Goal: Transaction & Acquisition: Purchase product/service

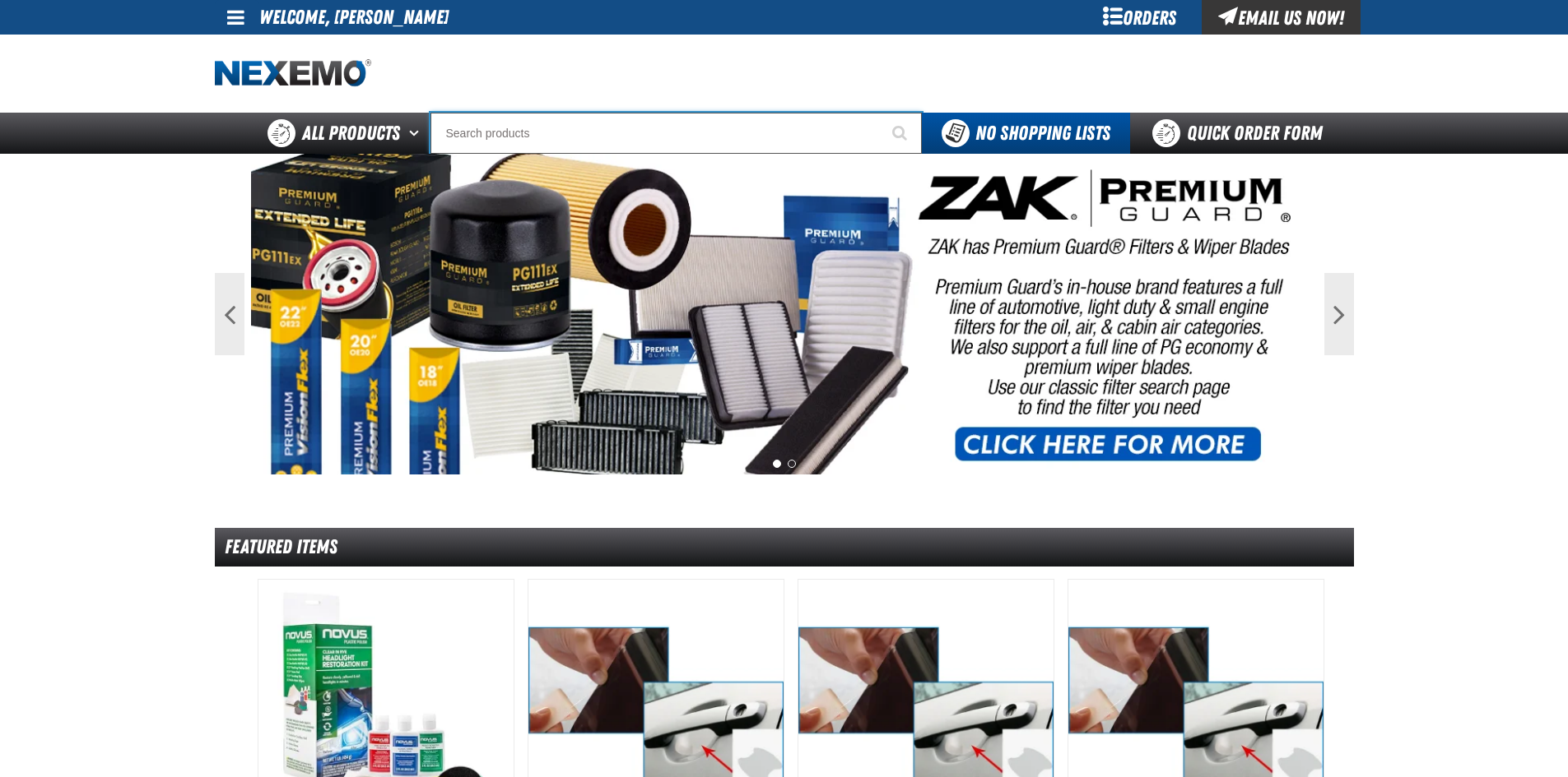
click at [553, 137] on input "Search" at bounding box center [676, 133] width 492 height 41
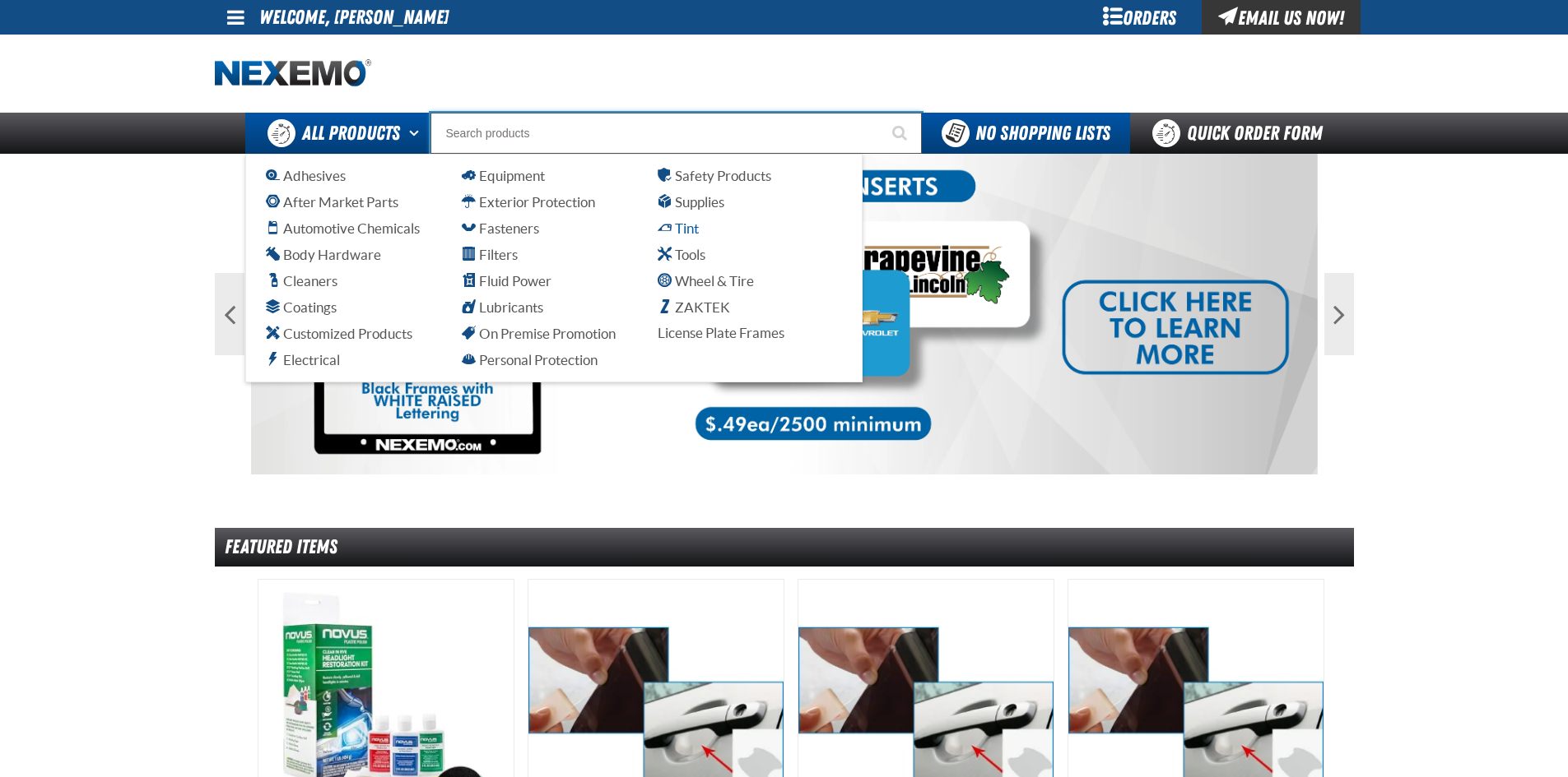
click at [676, 226] on span "Tint" at bounding box center [678, 228] width 41 height 15
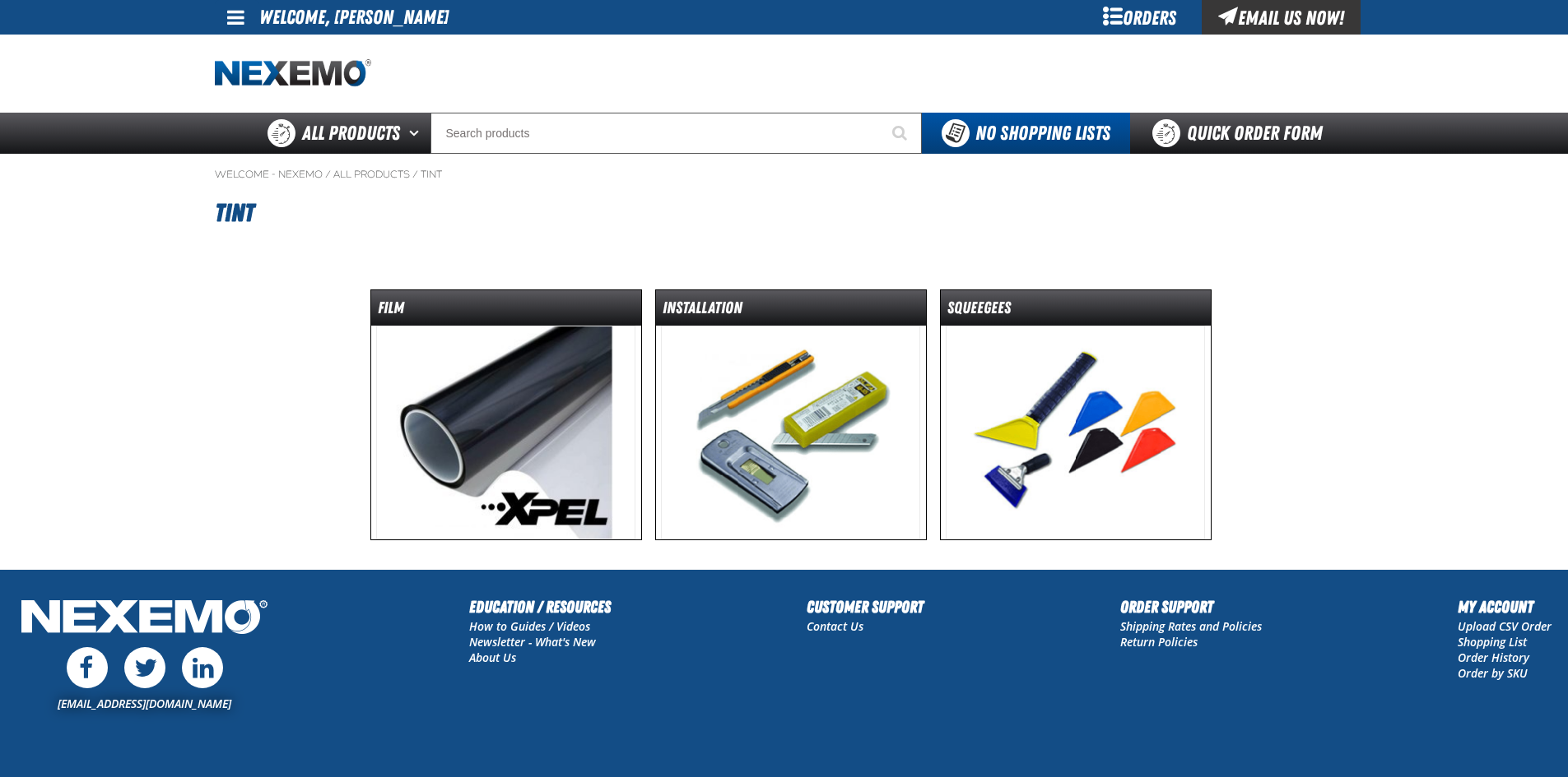
click at [555, 395] on img at bounding box center [505, 432] width 259 height 214
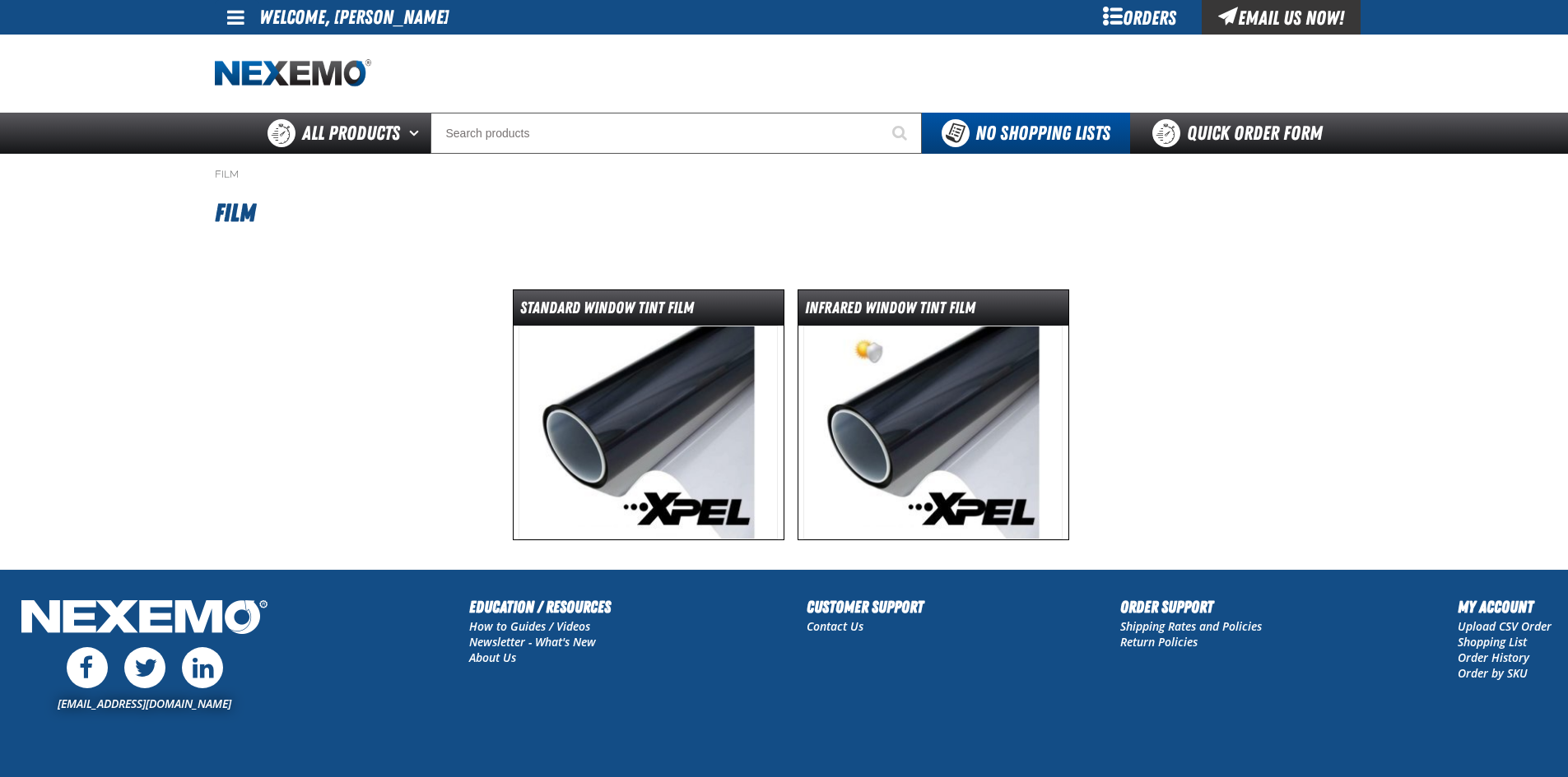
click at [670, 405] on img at bounding box center [647, 432] width 259 height 214
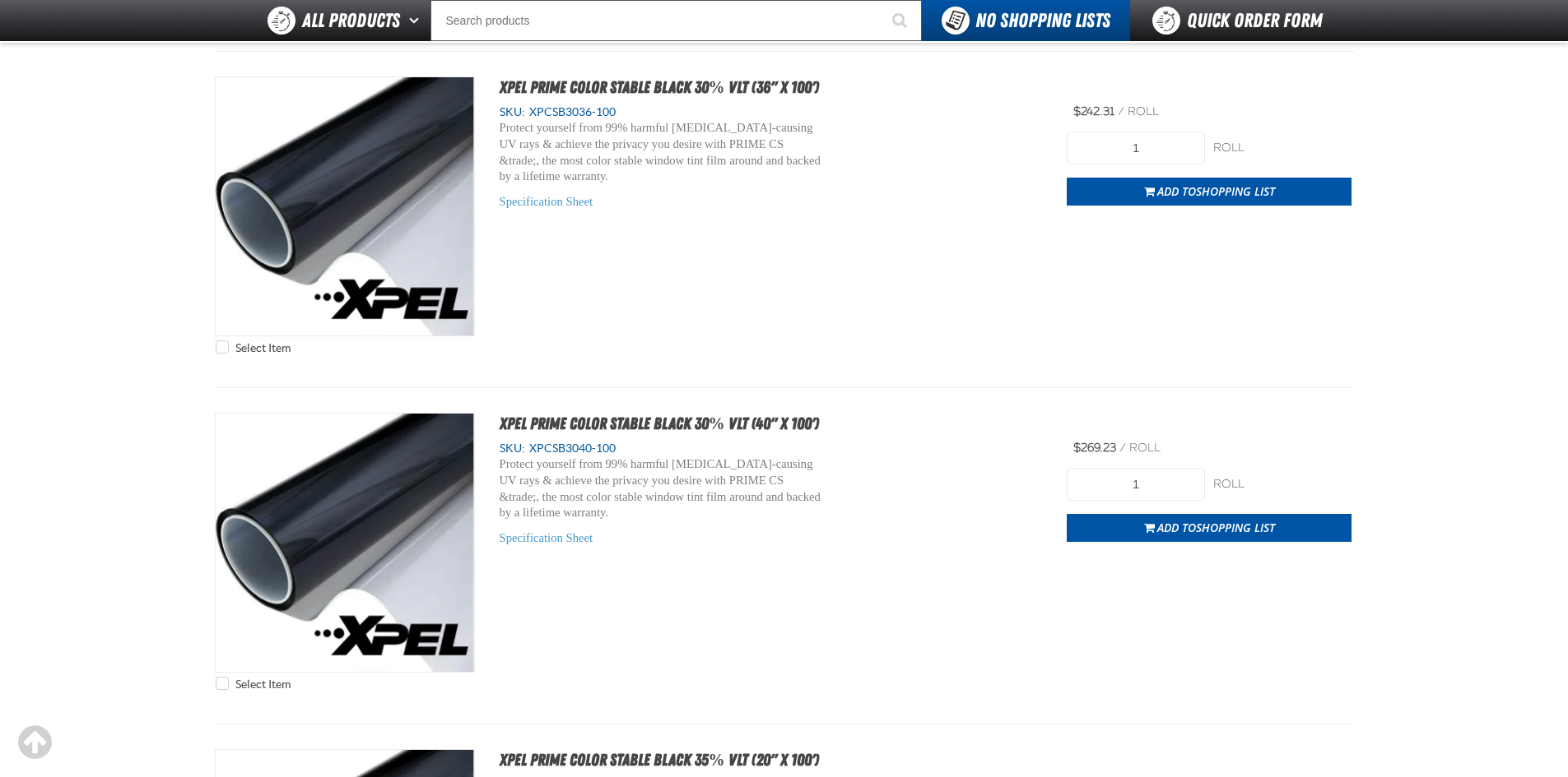
scroll to position [5182, 0]
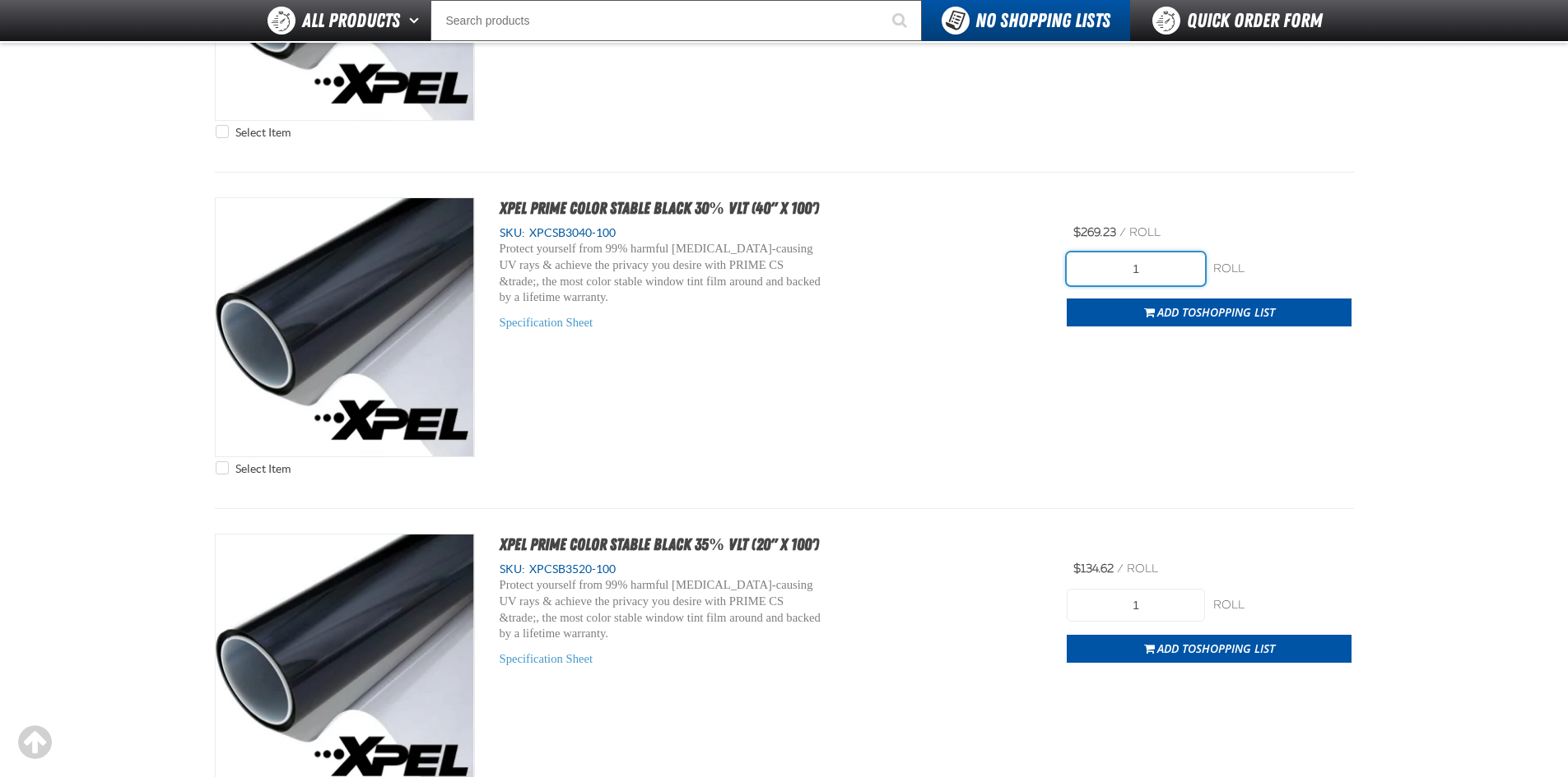
click at [1169, 272] on input "1" at bounding box center [1135, 269] width 138 height 32
type input "3"
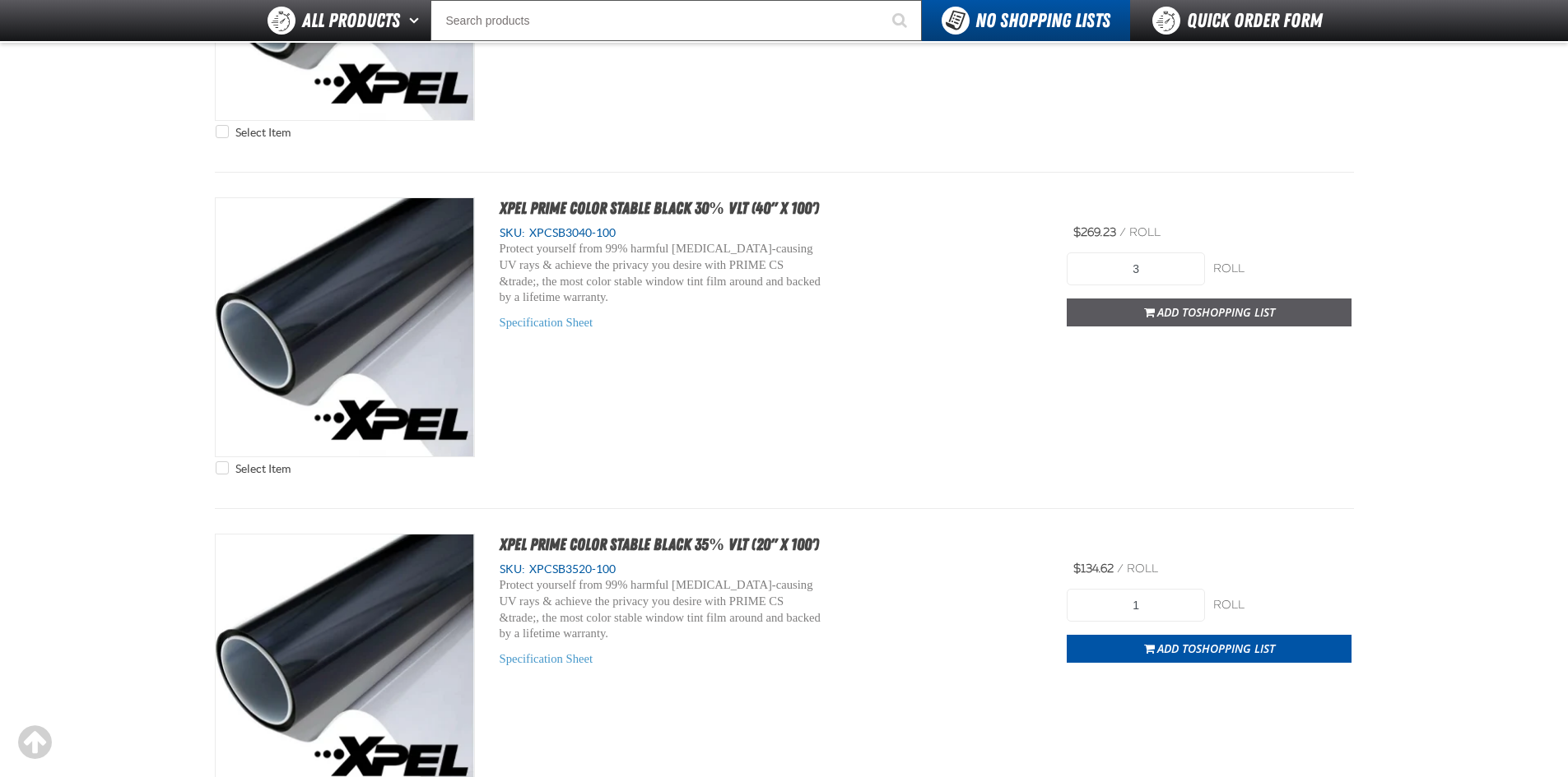
click at [1190, 307] on span "Add to Shopping List" at bounding box center [1216, 312] width 117 height 15
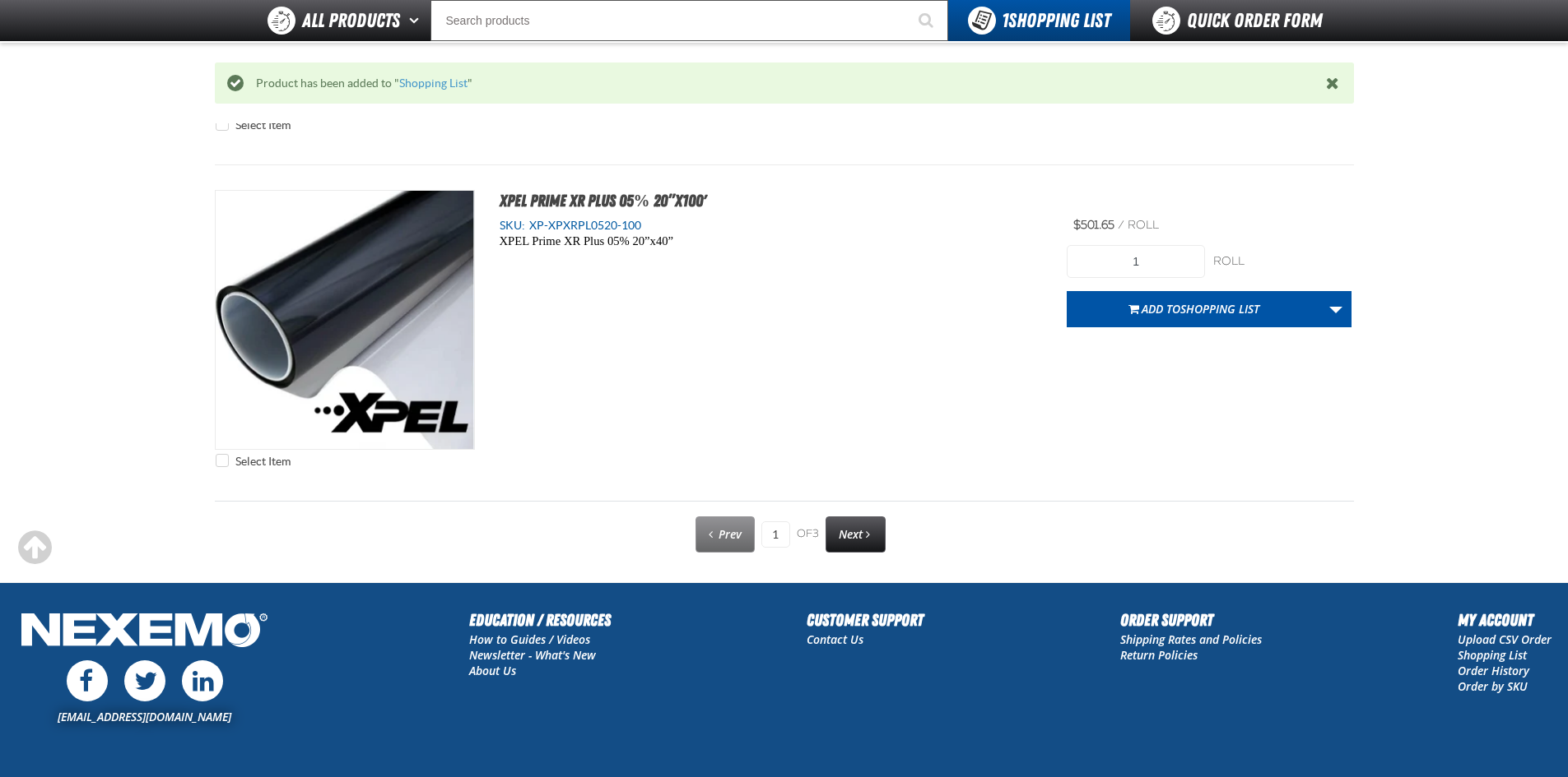
scroll to position [8307, 0]
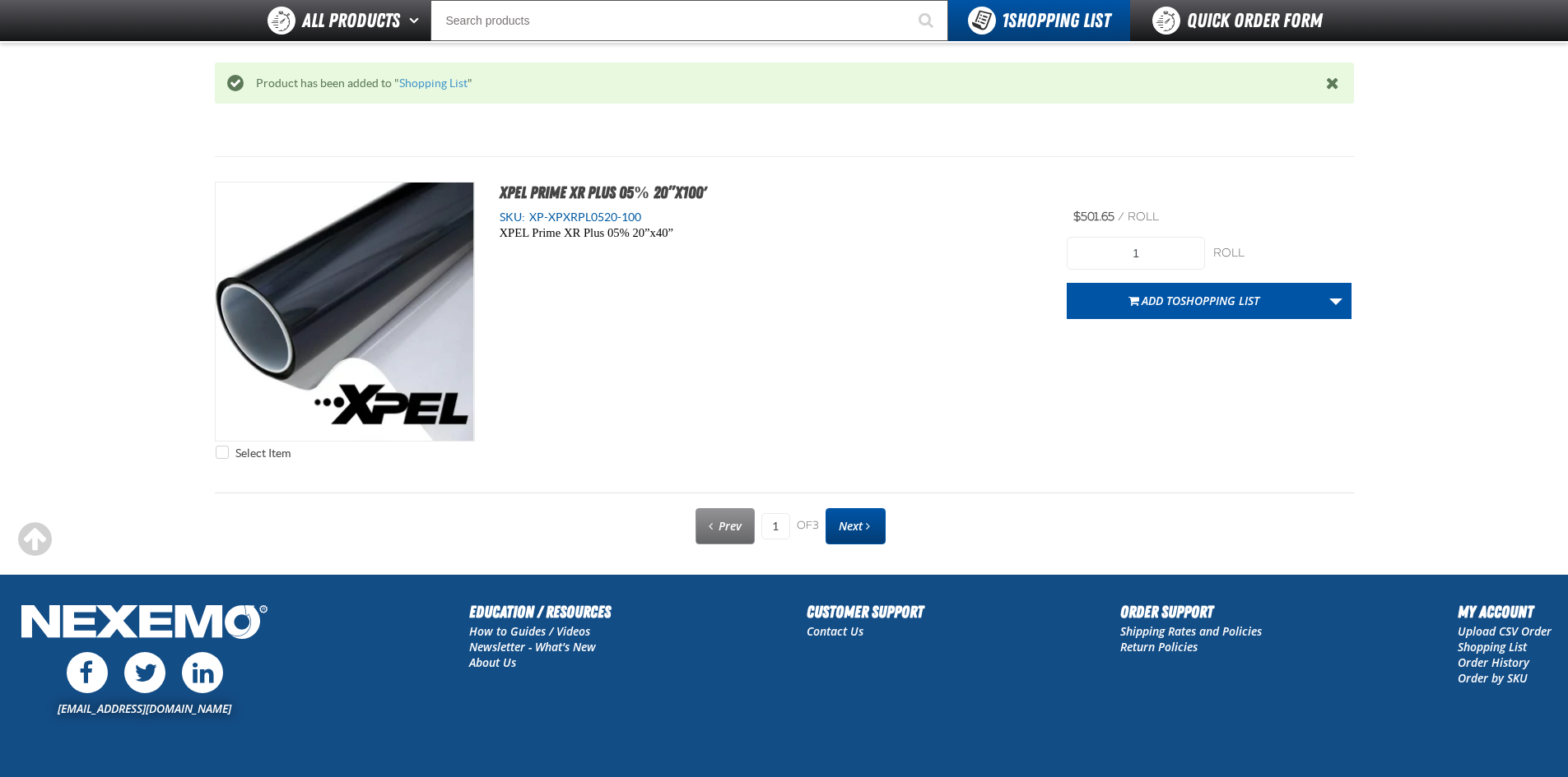
click at [860, 526] on span "Next" at bounding box center [850, 526] width 24 height 15
type input "2"
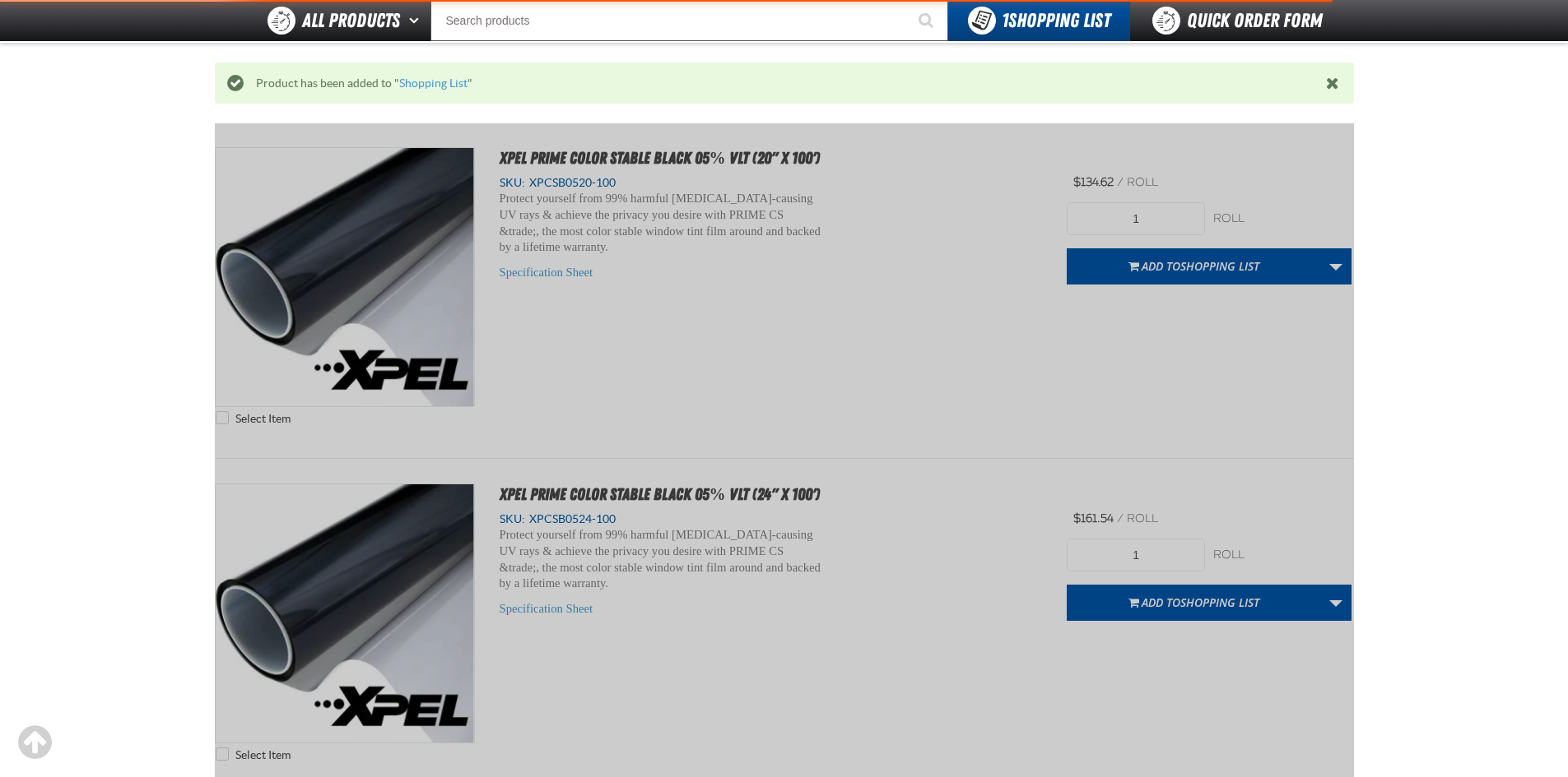
scroll to position [298, 0]
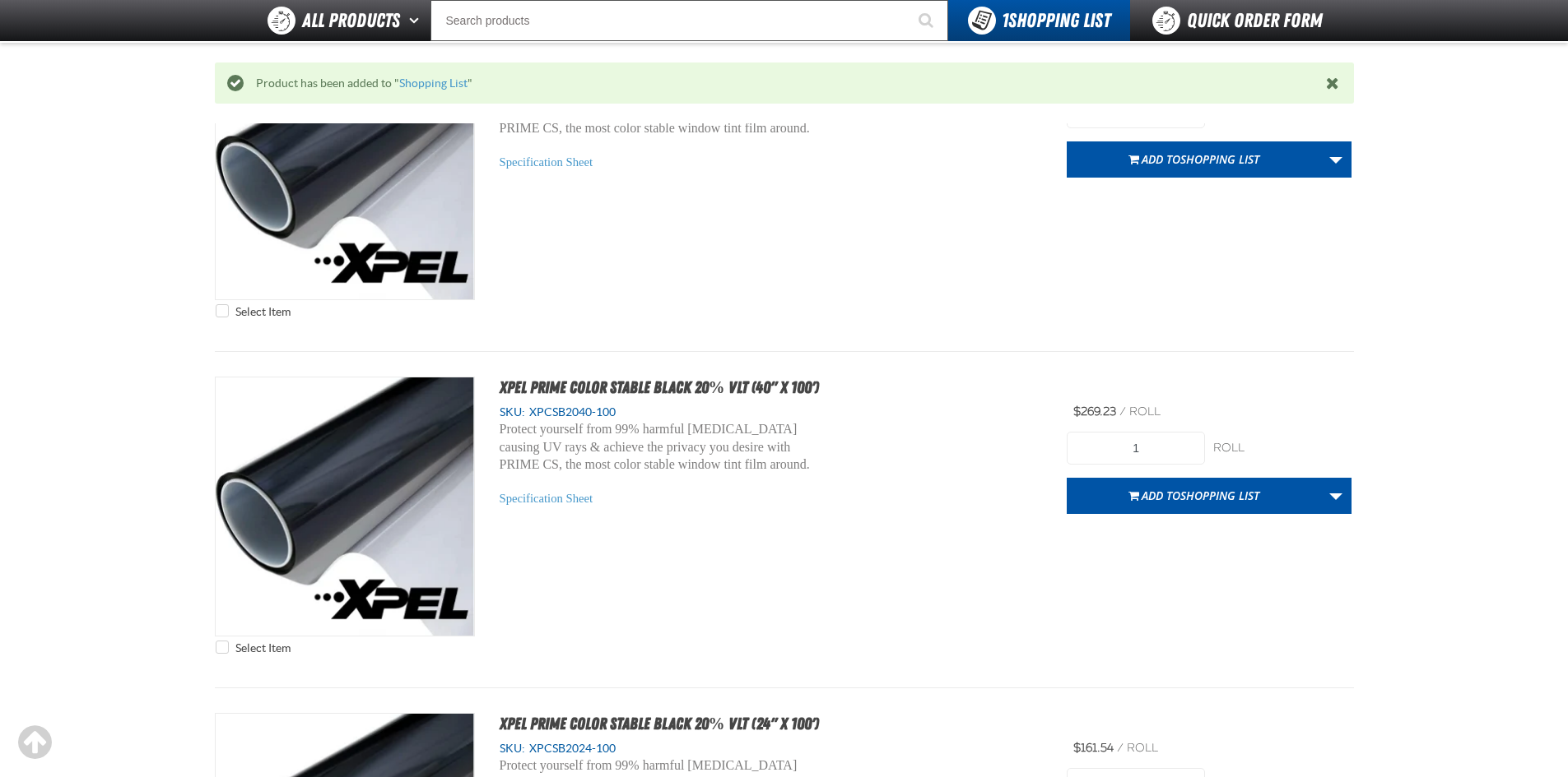
scroll to position [4740, 0]
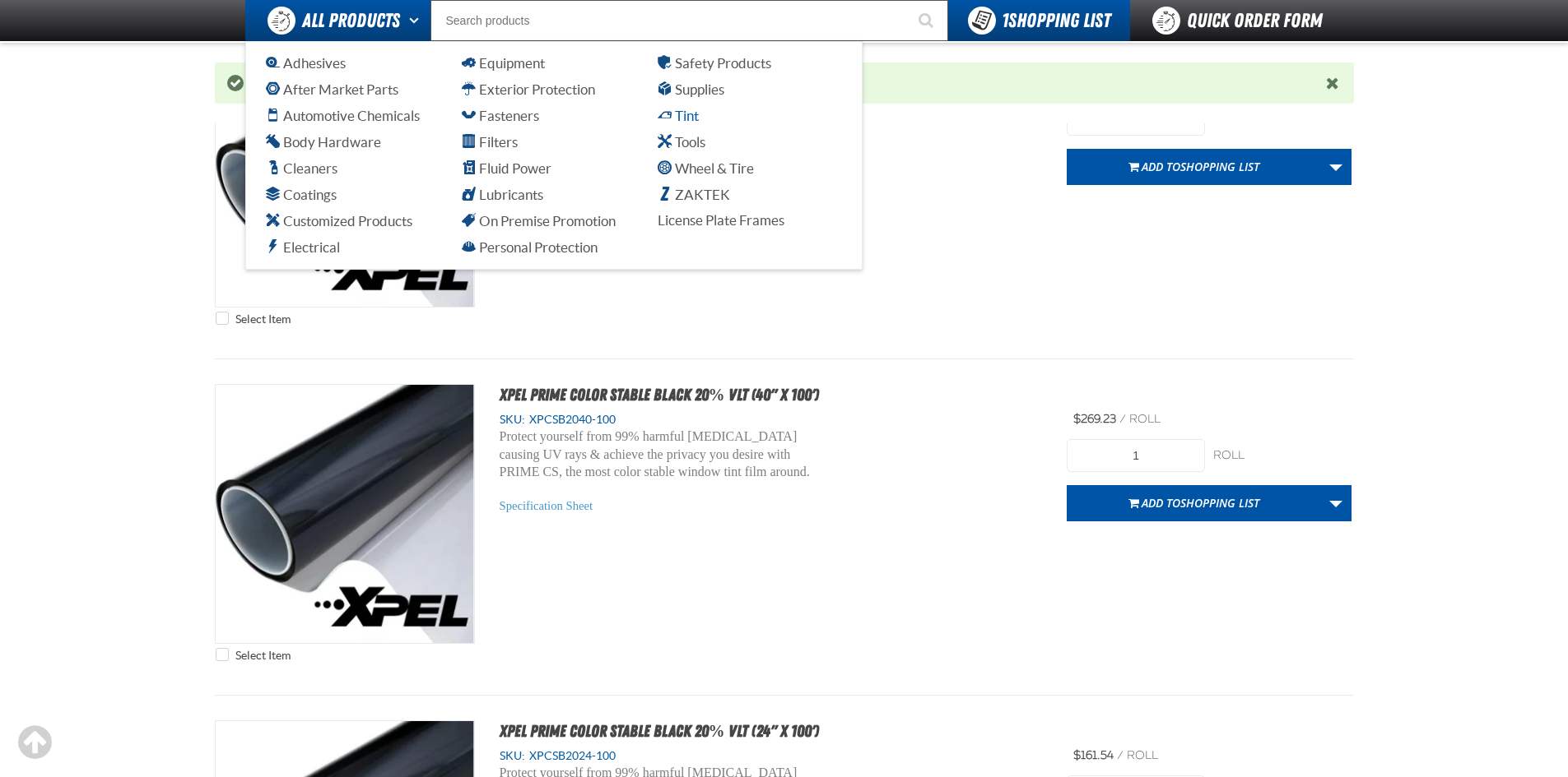
click at [691, 122] on link "Tint" at bounding box center [750, 116] width 184 height 20
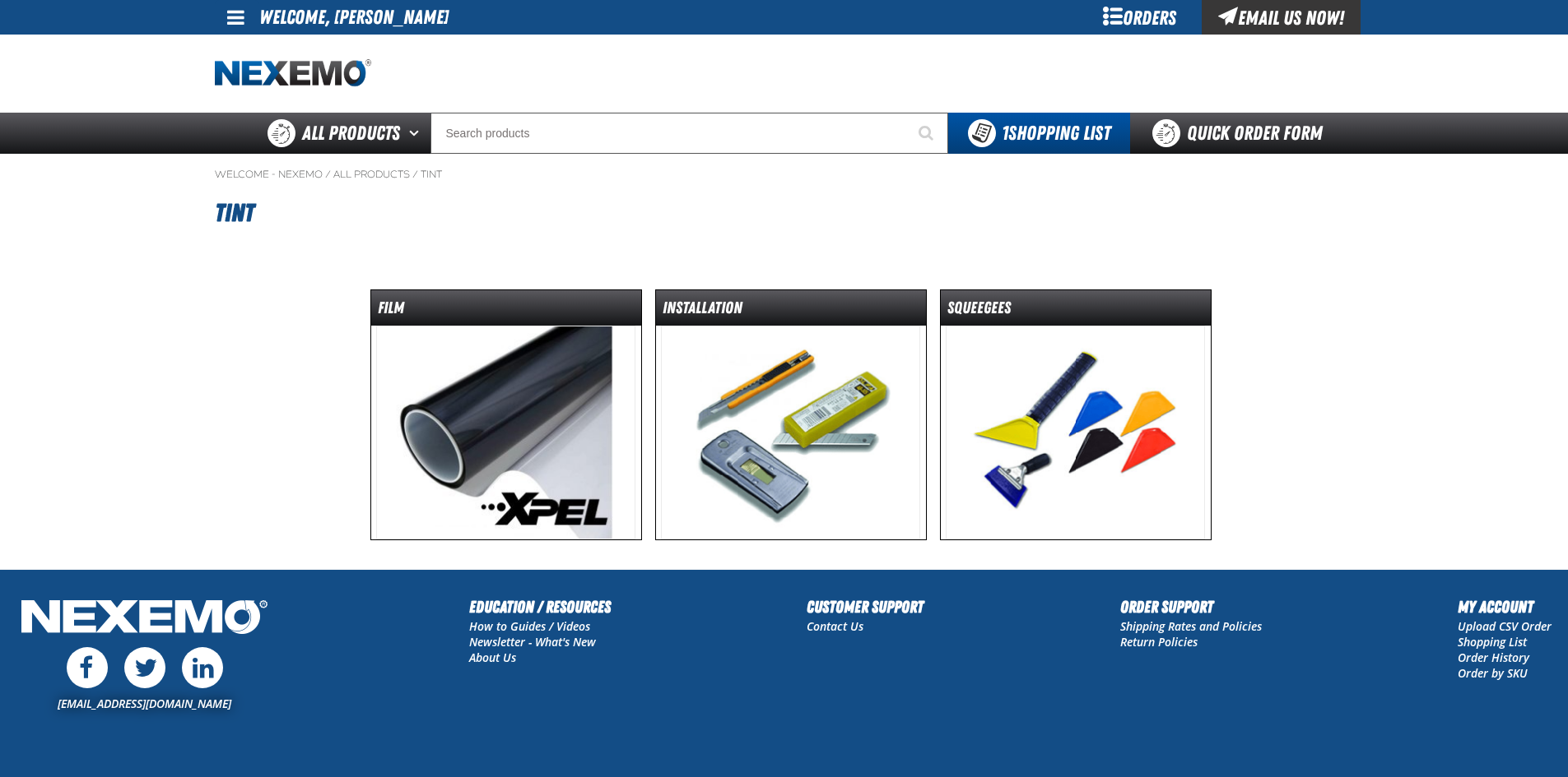
click at [1074, 446] on img at bounding box center [1074, 432] width 259 height 214
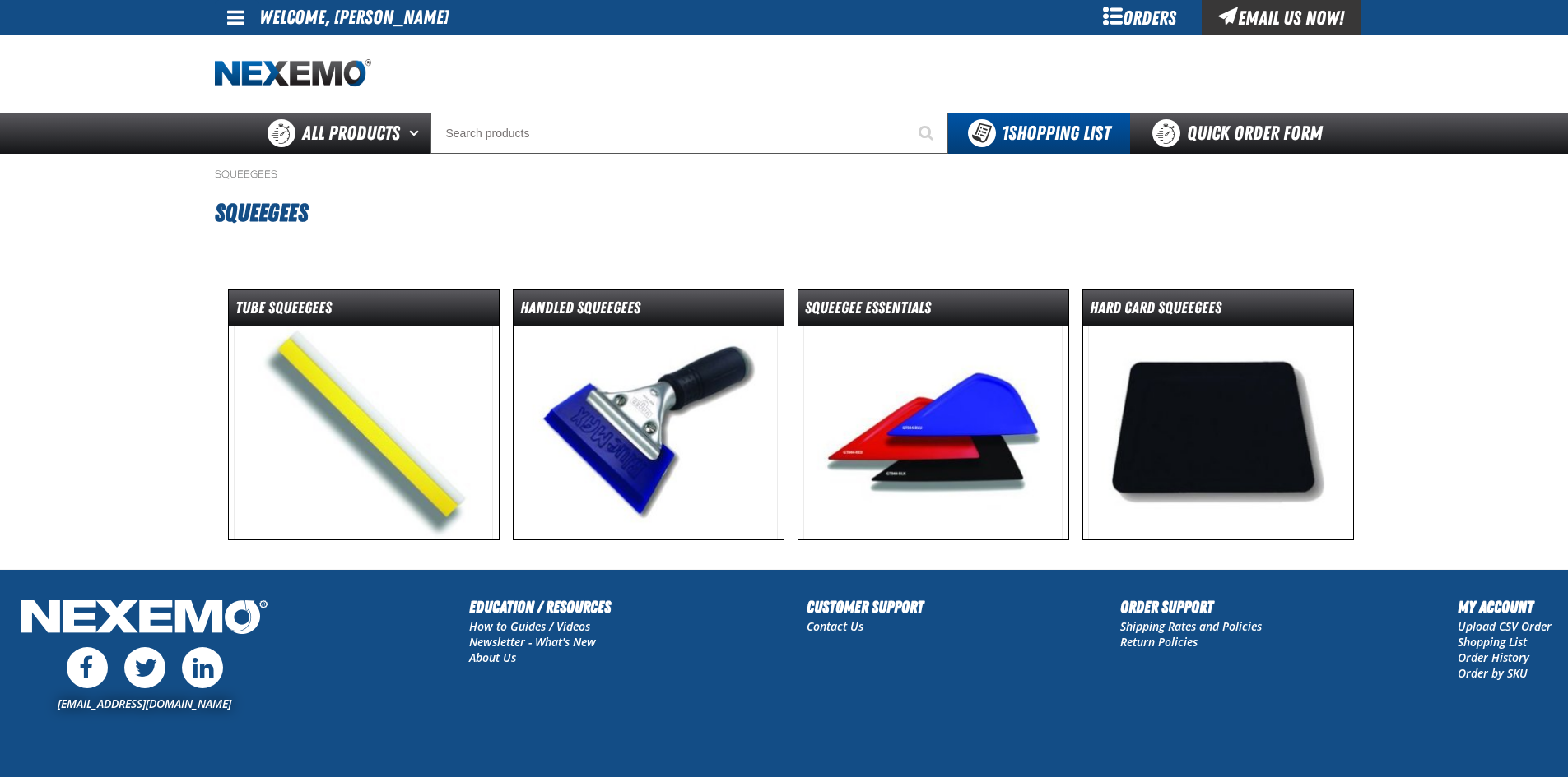
click at [962, 424] on img at bounding box center [932, 432] width 259 height 214
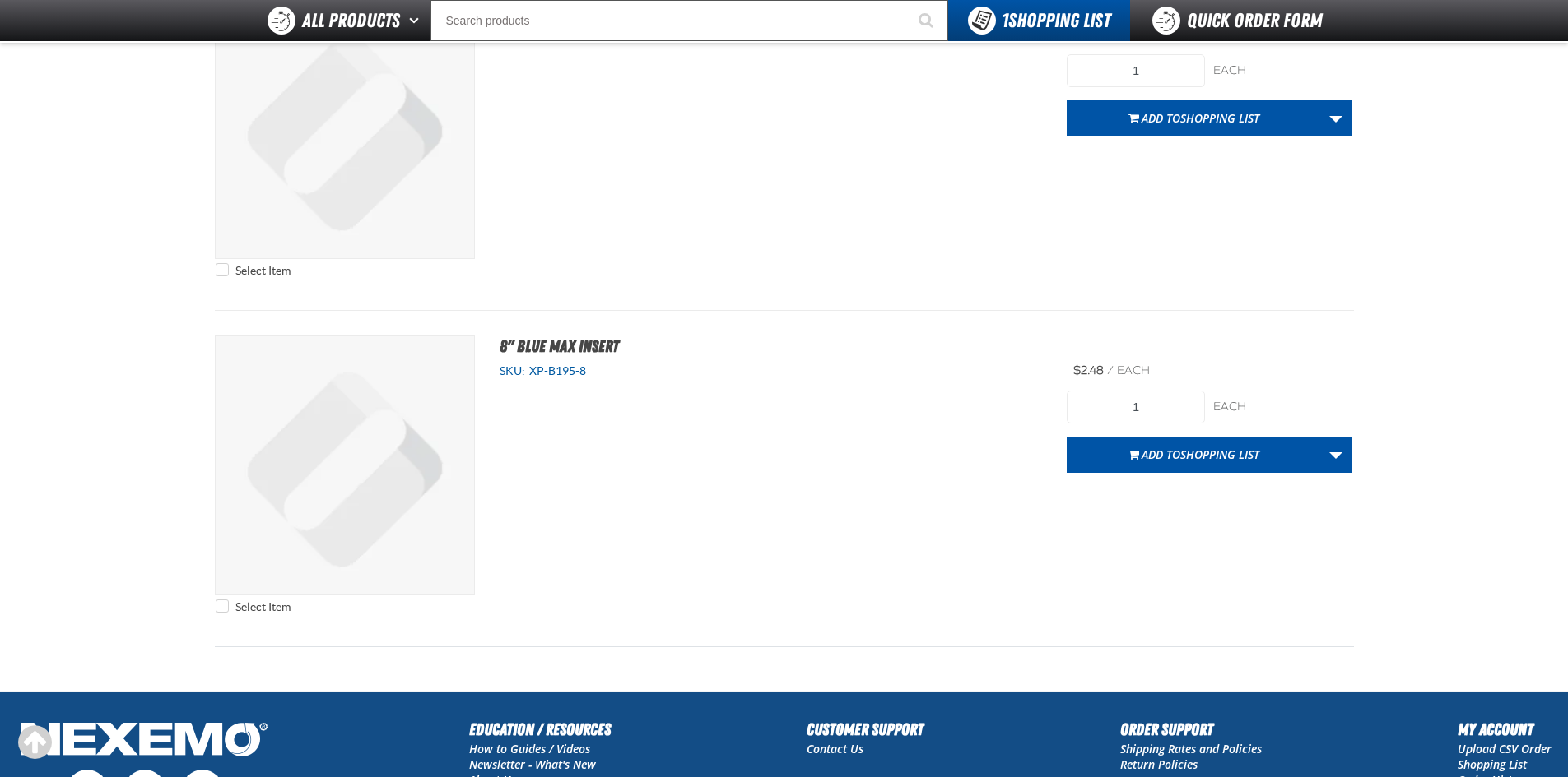
scroll to position [4862, 0]
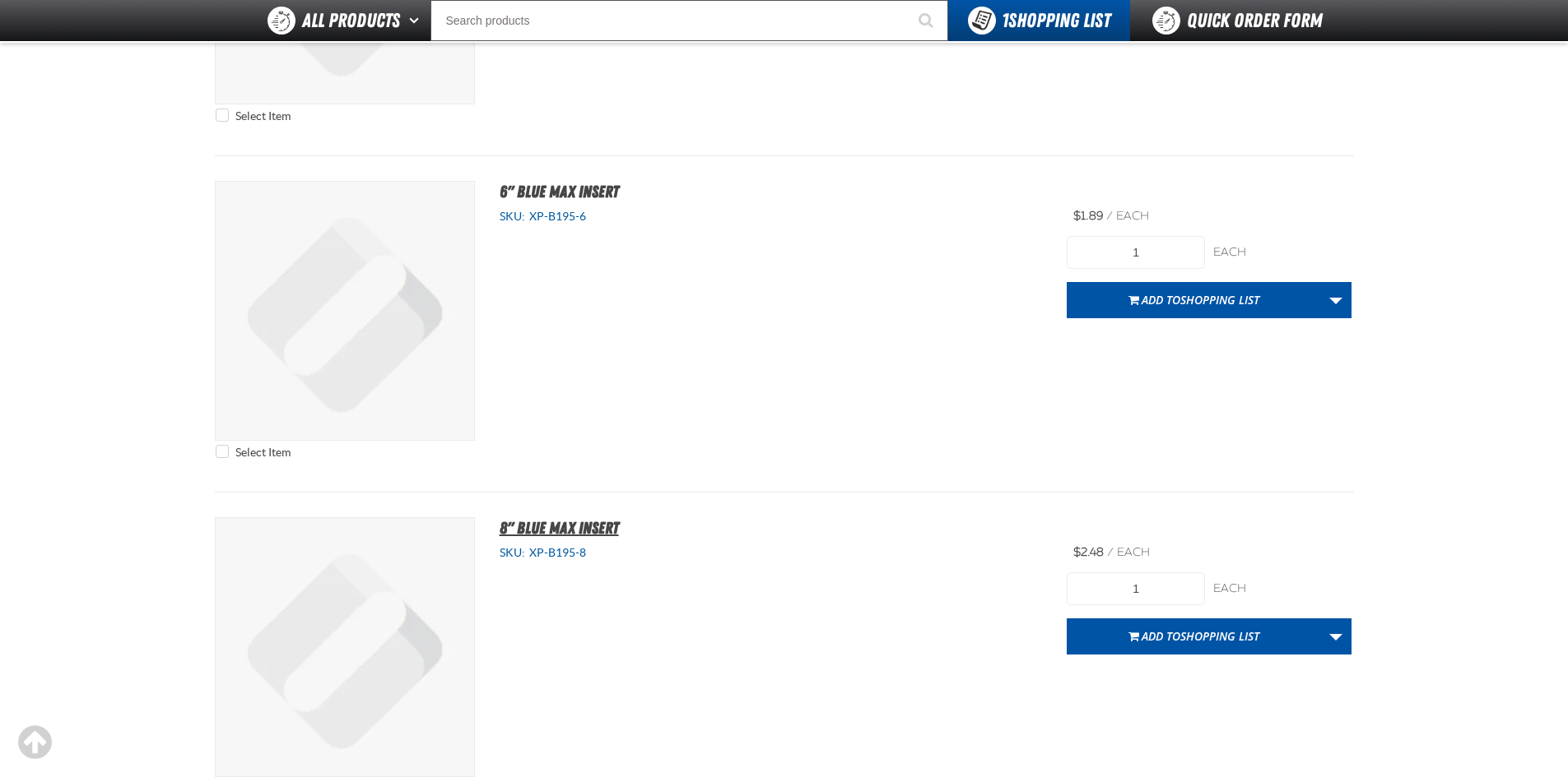
click at [541, 522] on span "8" Blue Max Insert" at bounding box center [559, 528] width 119 height 20
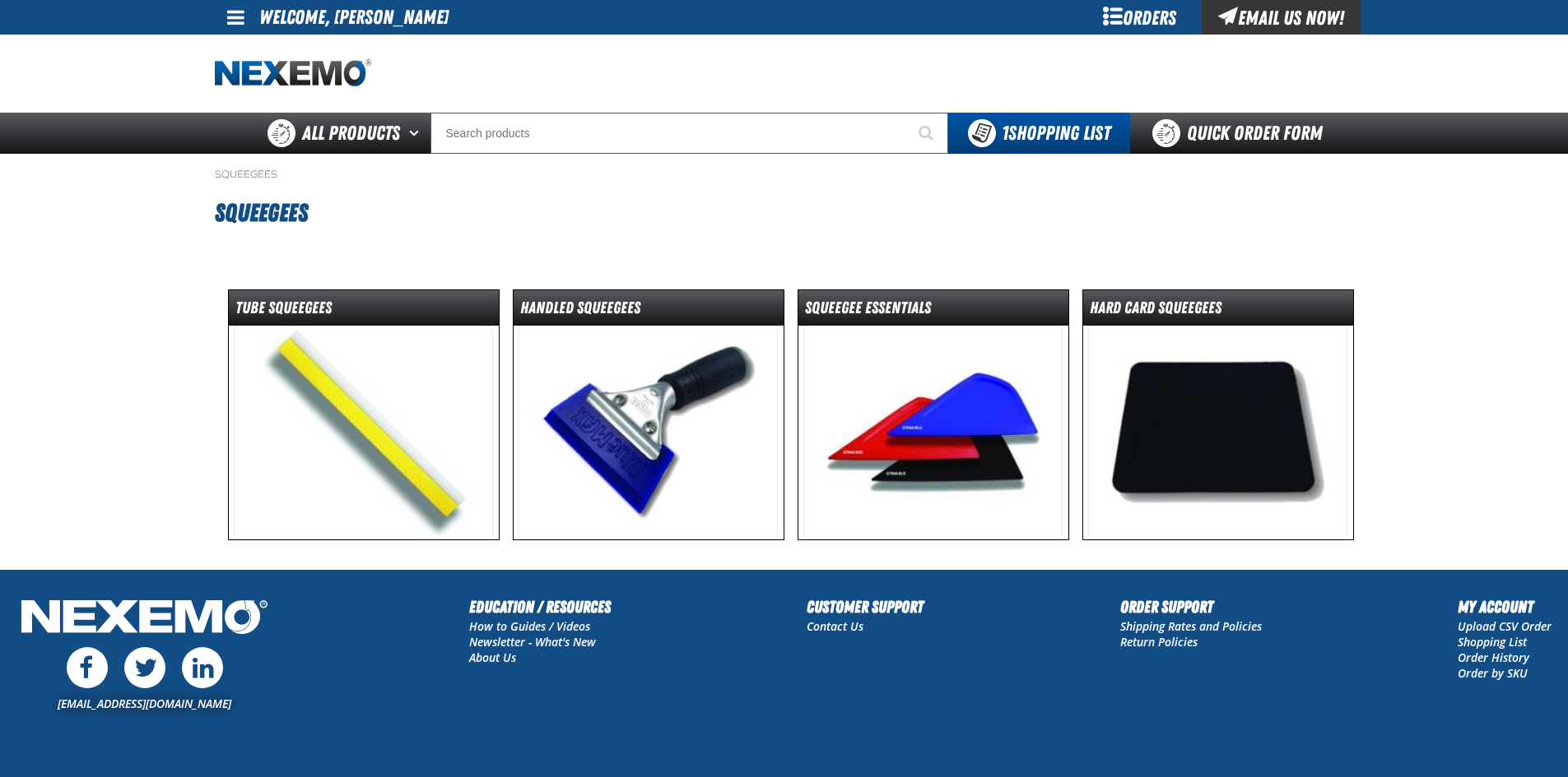
click at [658, 437] on img at bounding box center [647, 432] width 259 height 214
click at [377, 430] on img at bounding box center [363, 432] width 259 height 214
click at [917, 441] on img at bounding box center [932, 432] width 259 height 214
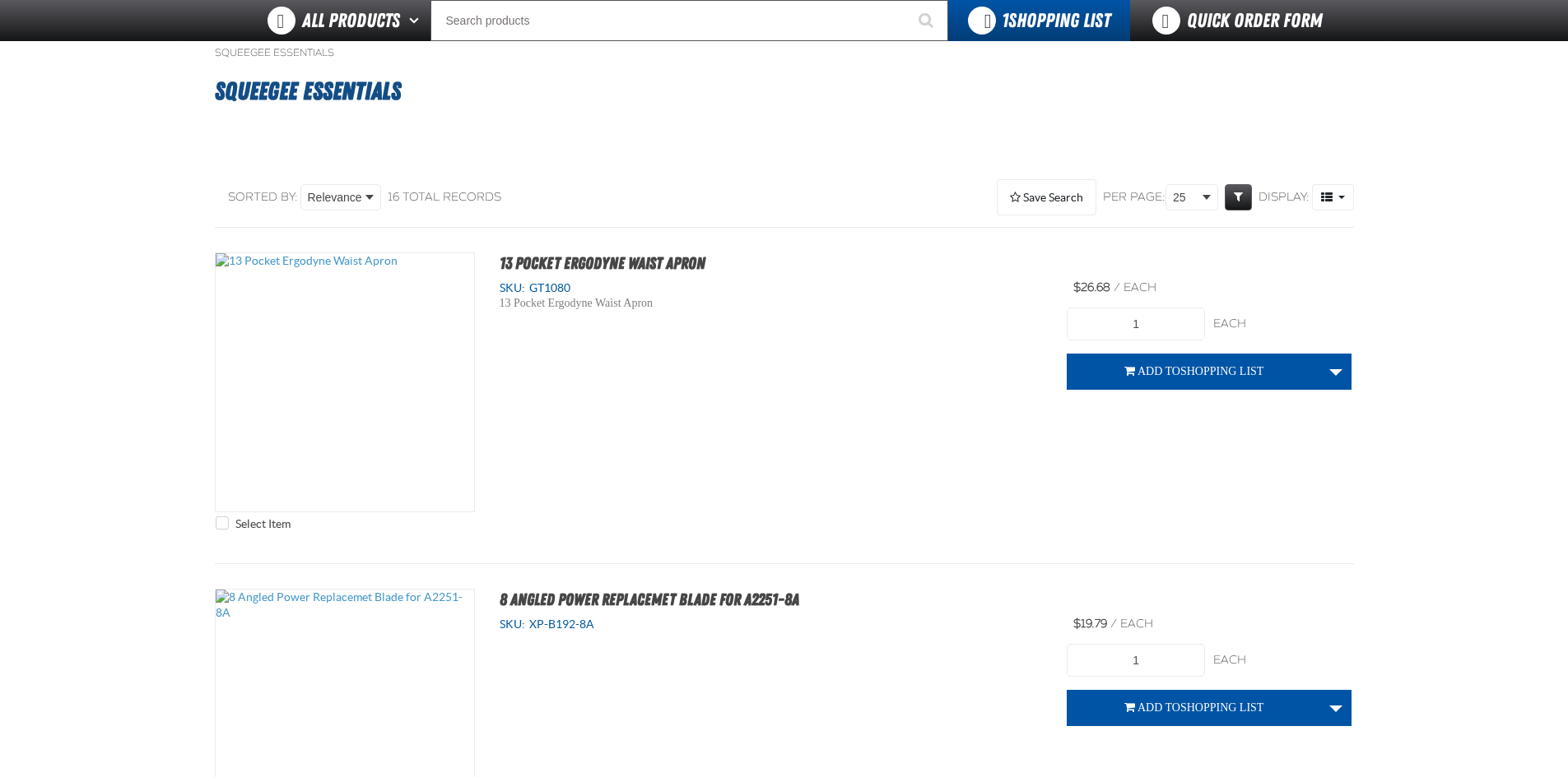
scroll to position [411, 0]
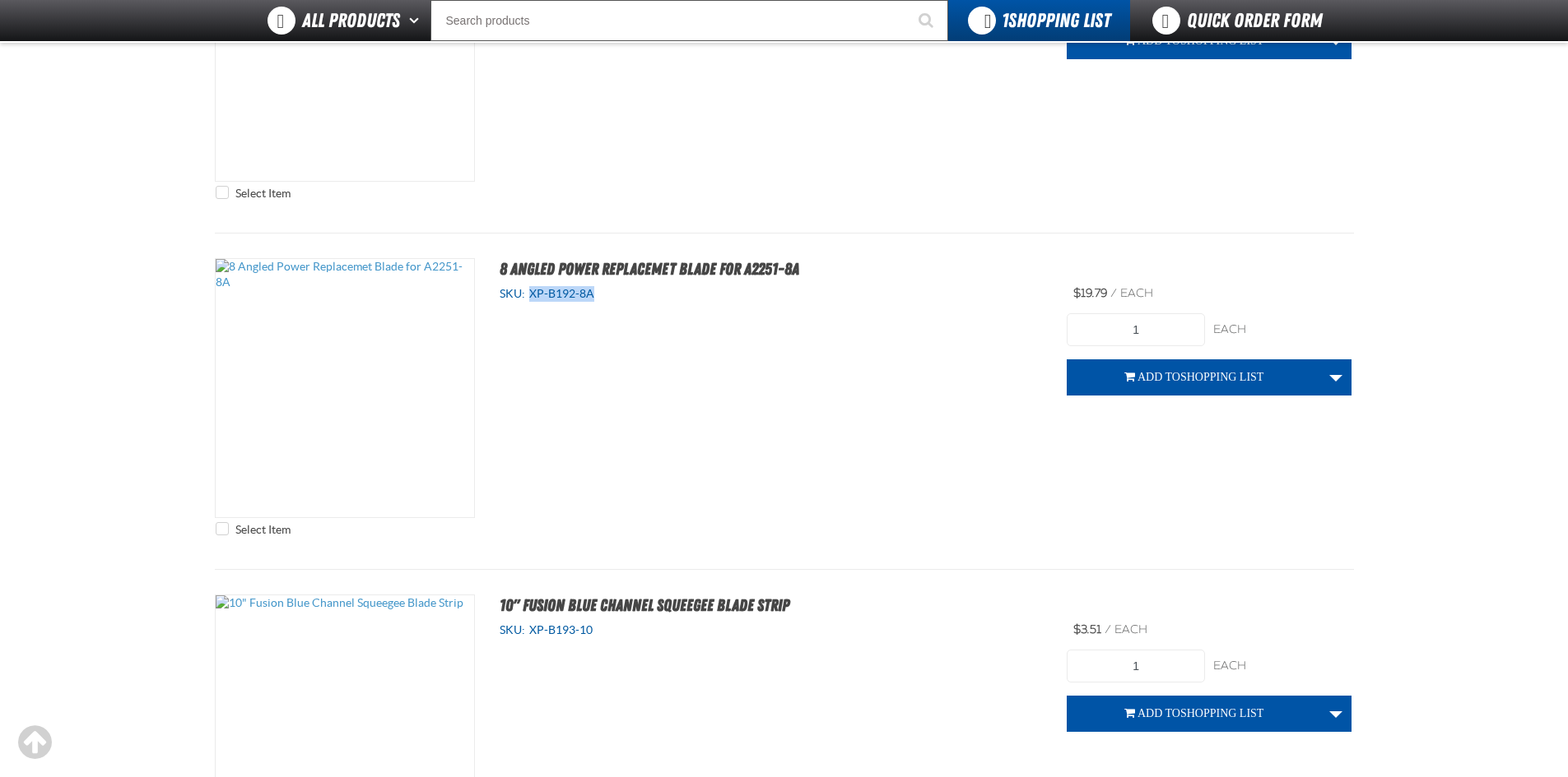
drag, startPoint x: 597, startPoint y: 294, endPoint x: 533, endPoint y: 293, distance: 64.0
click at [533, 293] on div "SKU: XP-B192-8A" at bounding box center [771, 294] width 543 height 15
copy span "XP-B192-8A"
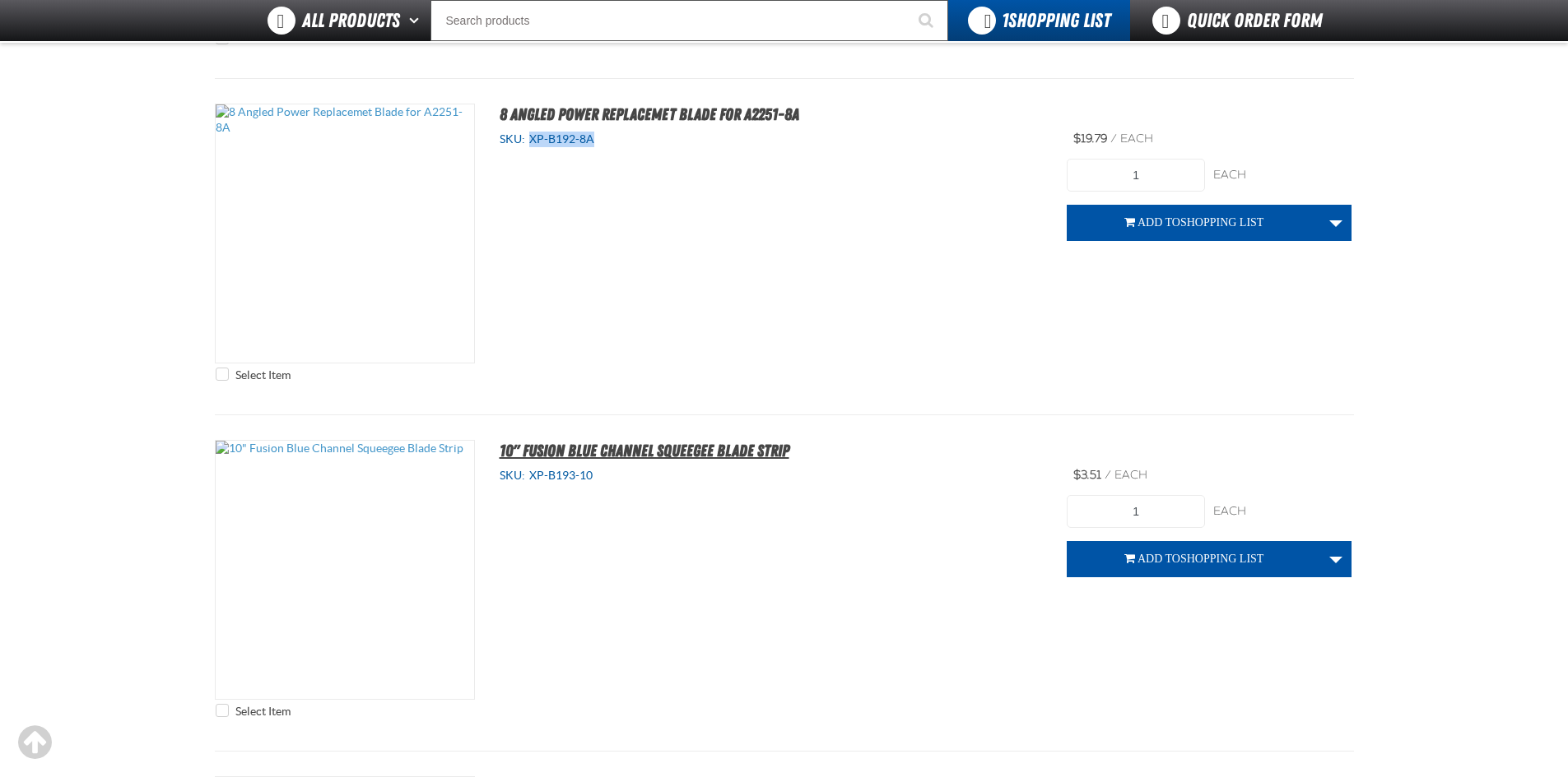
scroll to position [576, 0]
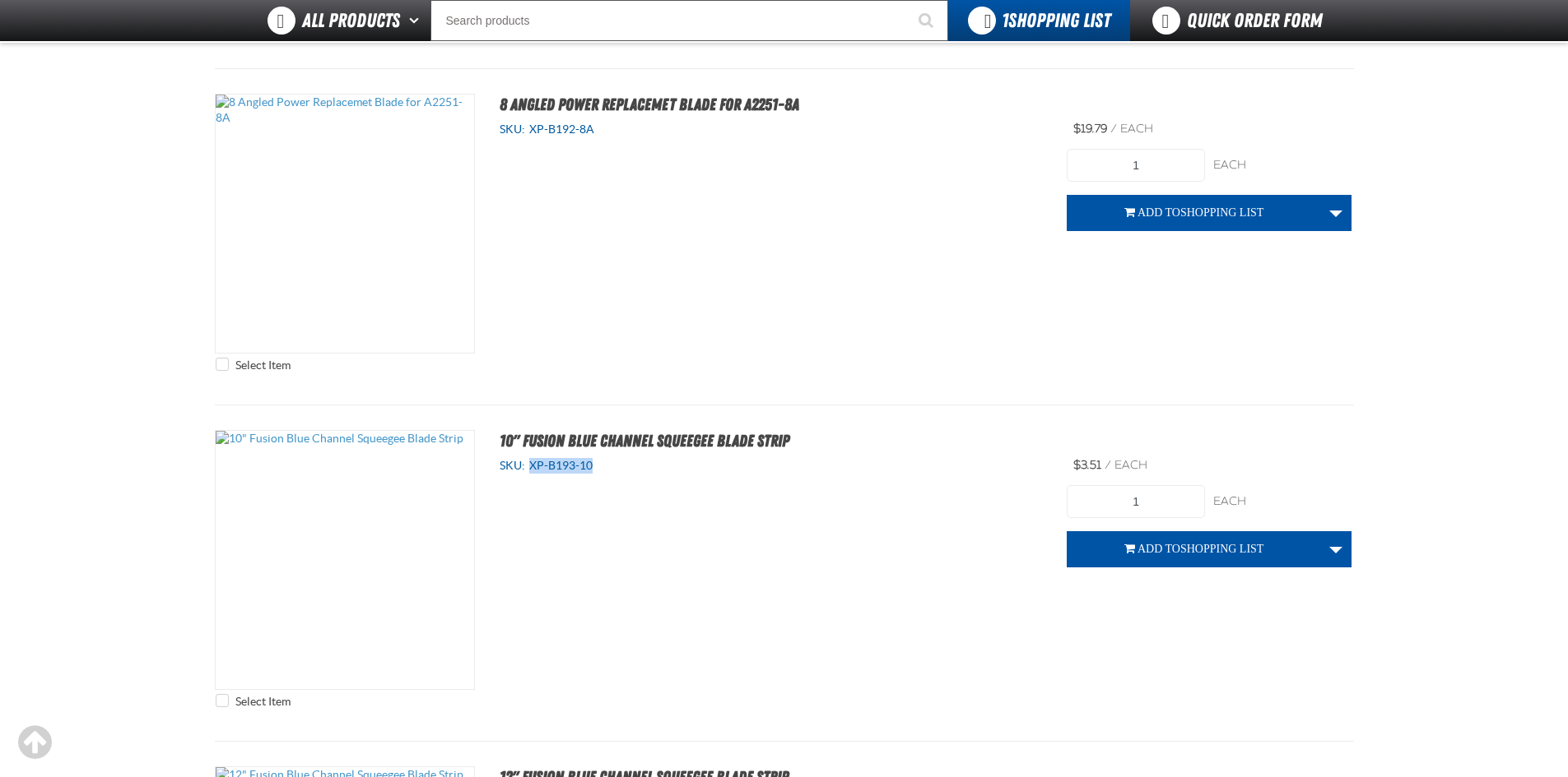
drag, startPoint x: 615, startPoint y: 471, endPoint x: 530, endPoint y: 468, distance: 85.1
click at [530, 468] on div "SKU: XP-B193-10" at bounding box center [771, 466] width 543 height 15
copy span "XP-B193-10"
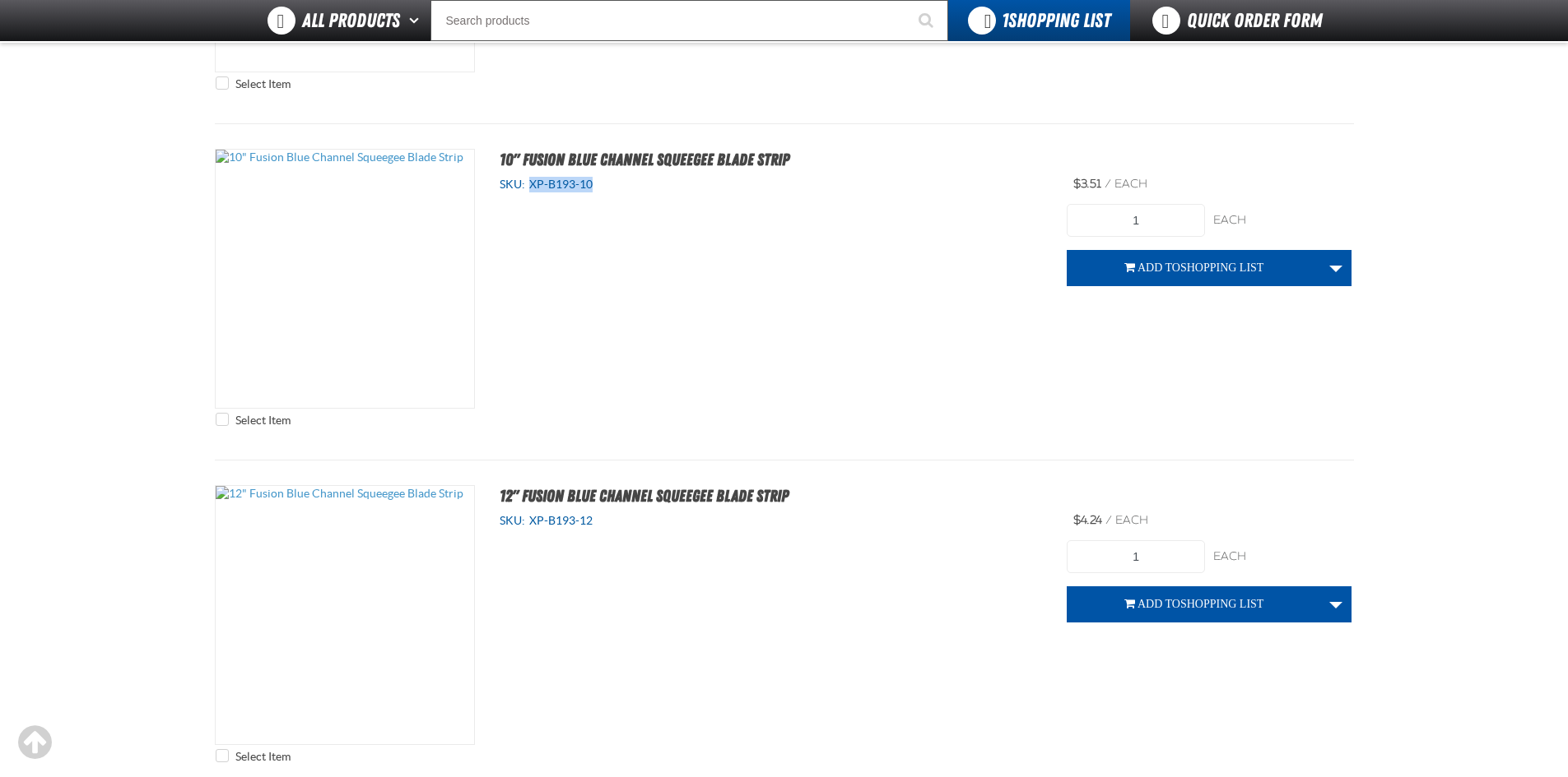
scroll to position [905, 0]
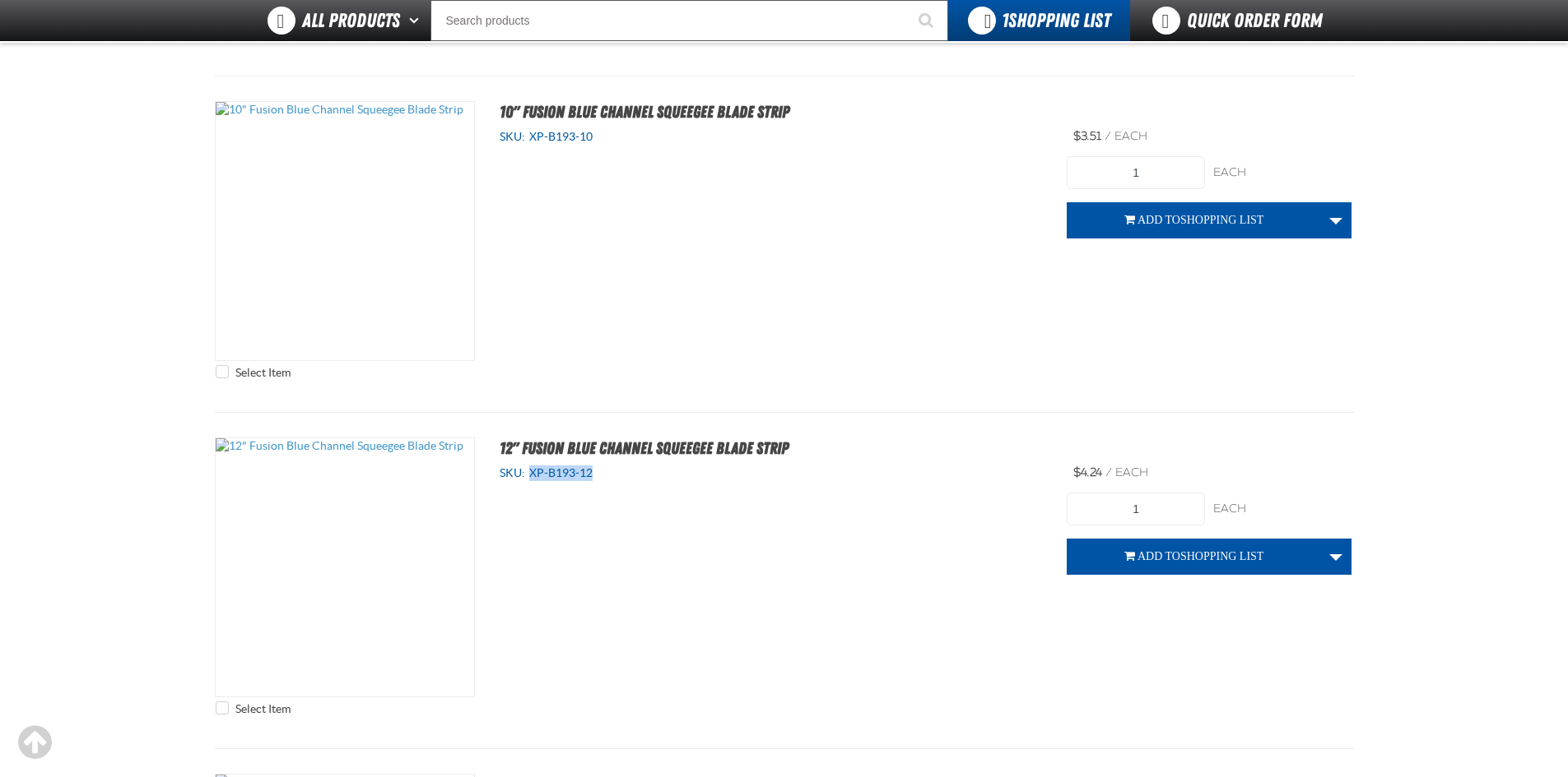
drag, startPoint x: 593, startPoint y: 473, endPoint x: 533, endPoint y: 476, distance: 60.1
click at [533, 476] on span "XP-B193-12" at bounding box center [559, 473] width 68 height 13
copy span "XP-B193-12"
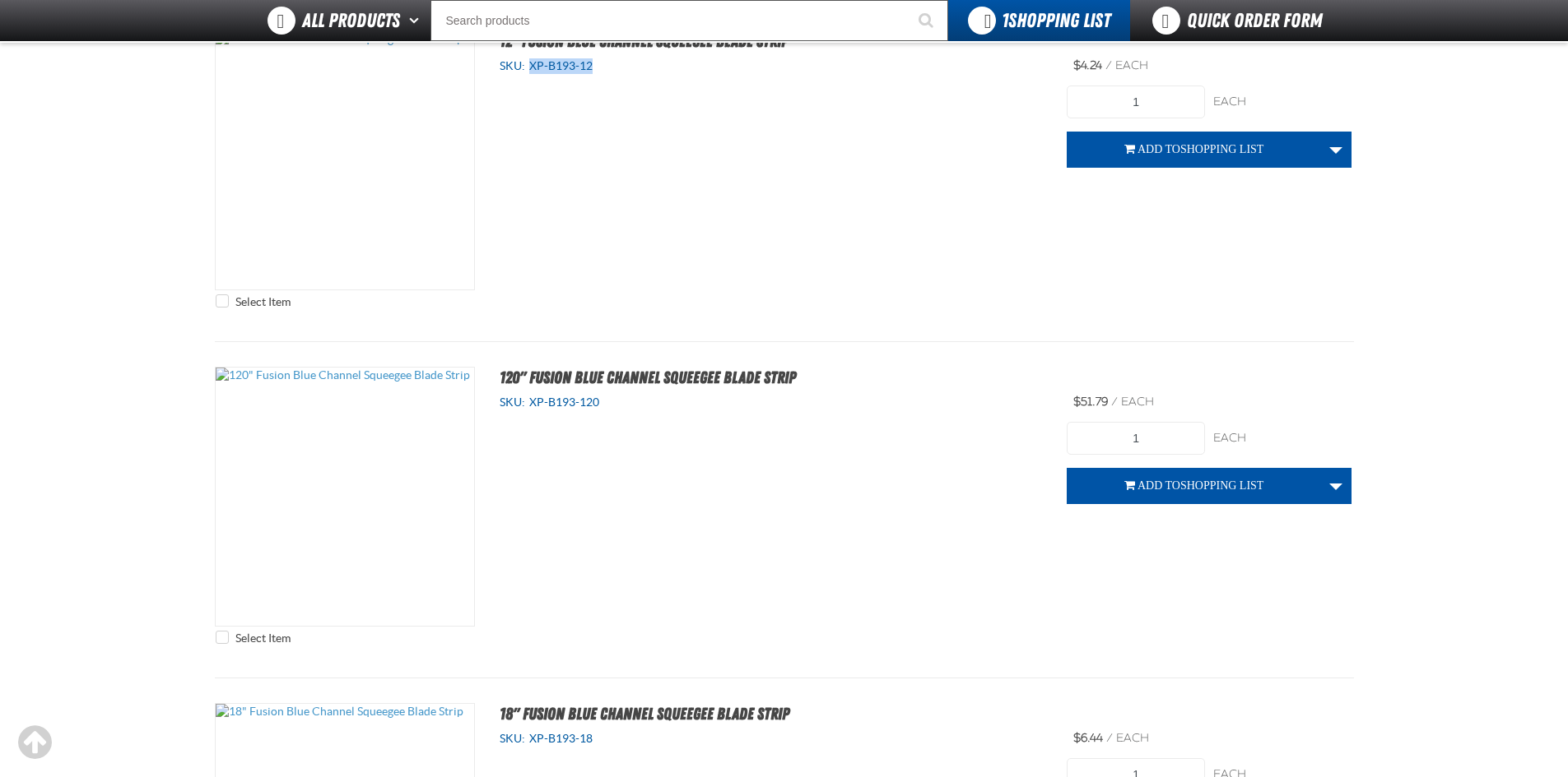
scroll to position [1316, 0]
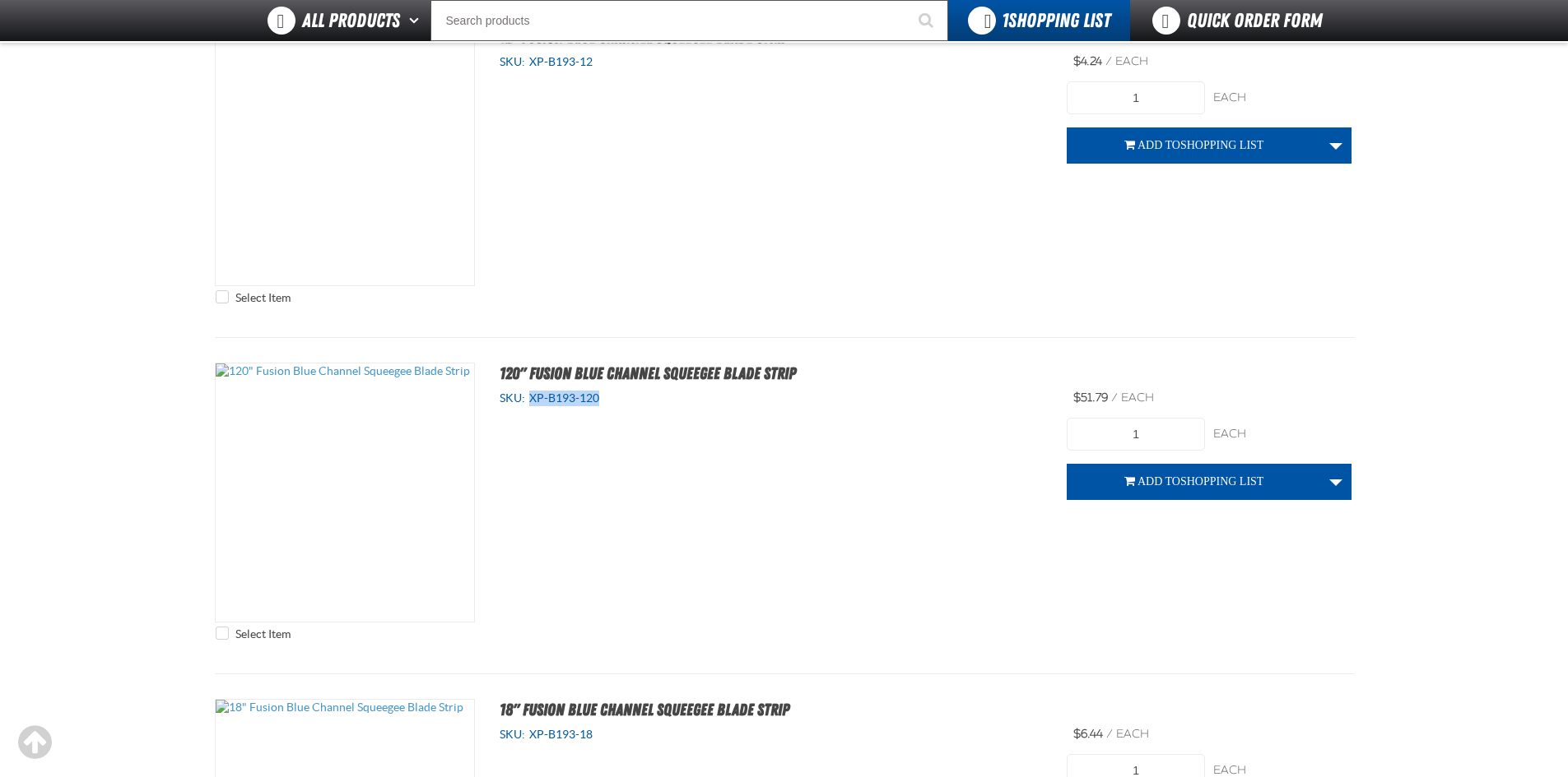
drag, startPoint x: 602, startPoint y: 397, endPoint x: 531, endPoint y: 401, distance: 71.1
click at [531, 401] on div "SKU: XP-B193-120" at bounding box center [771, 398] width 543 height 15
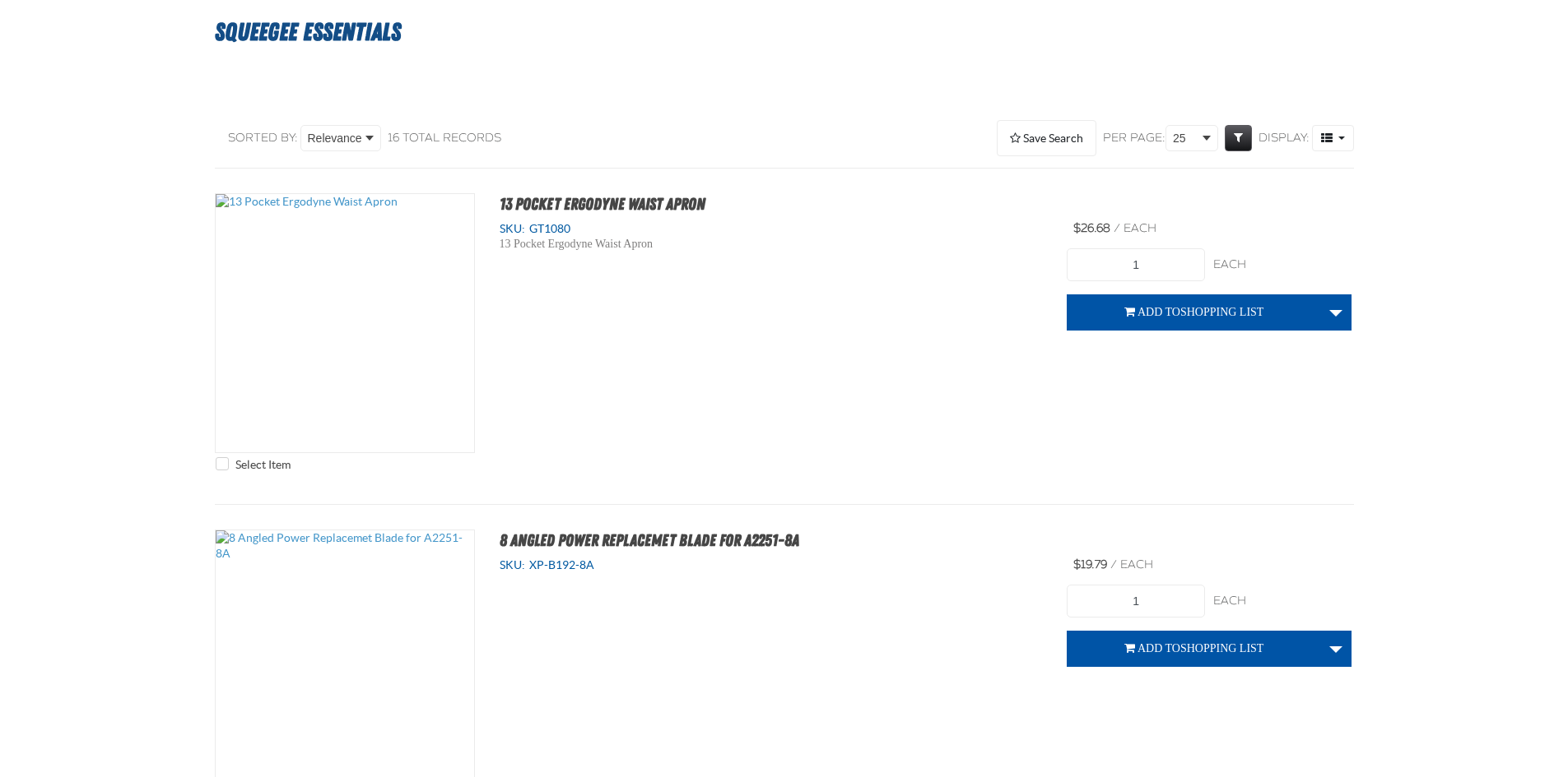
scroll to position [0, 0]
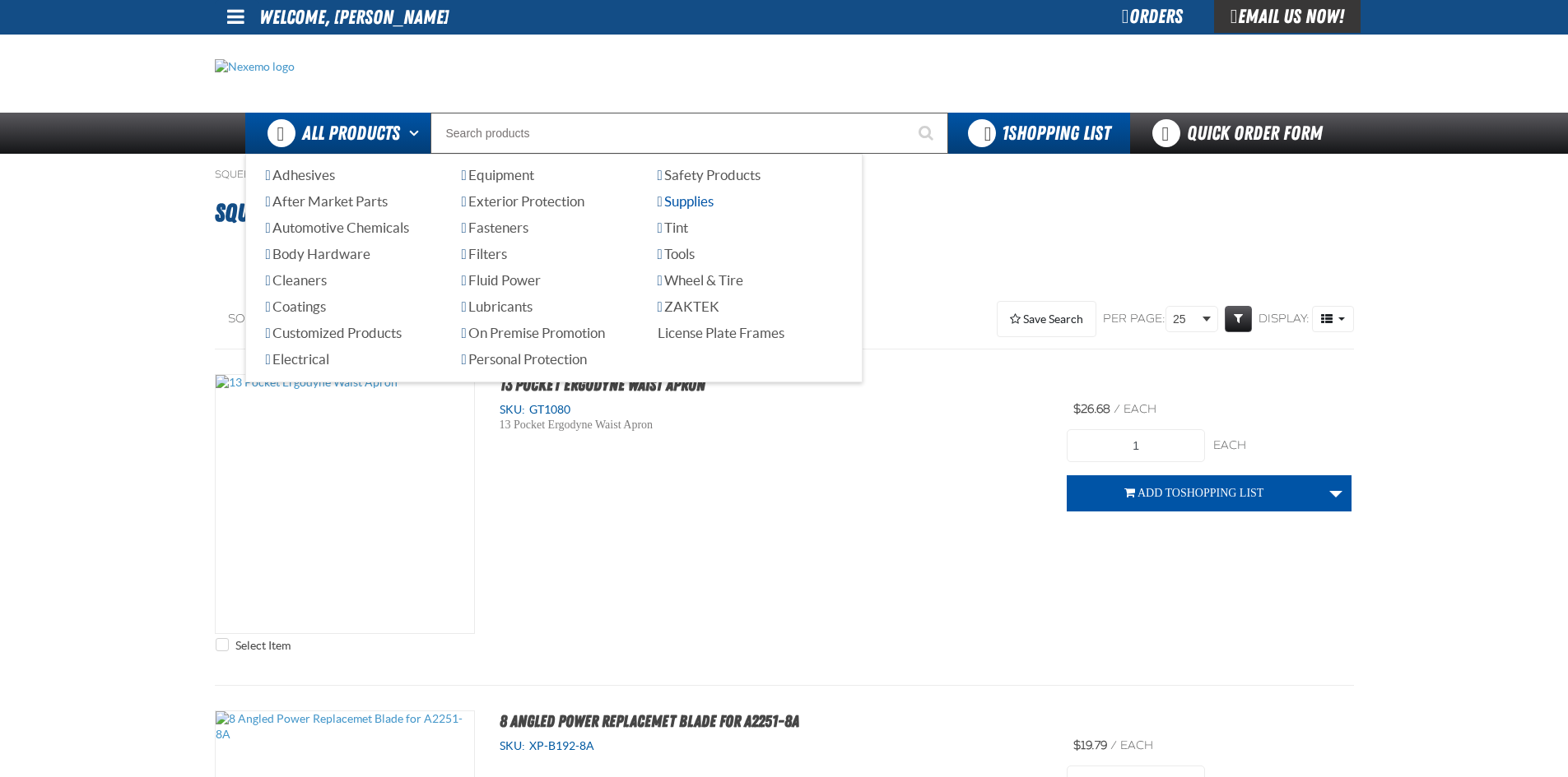
click at [693, 205] on span "Supplies" at bounding box center [686, 201] width 56 height 15
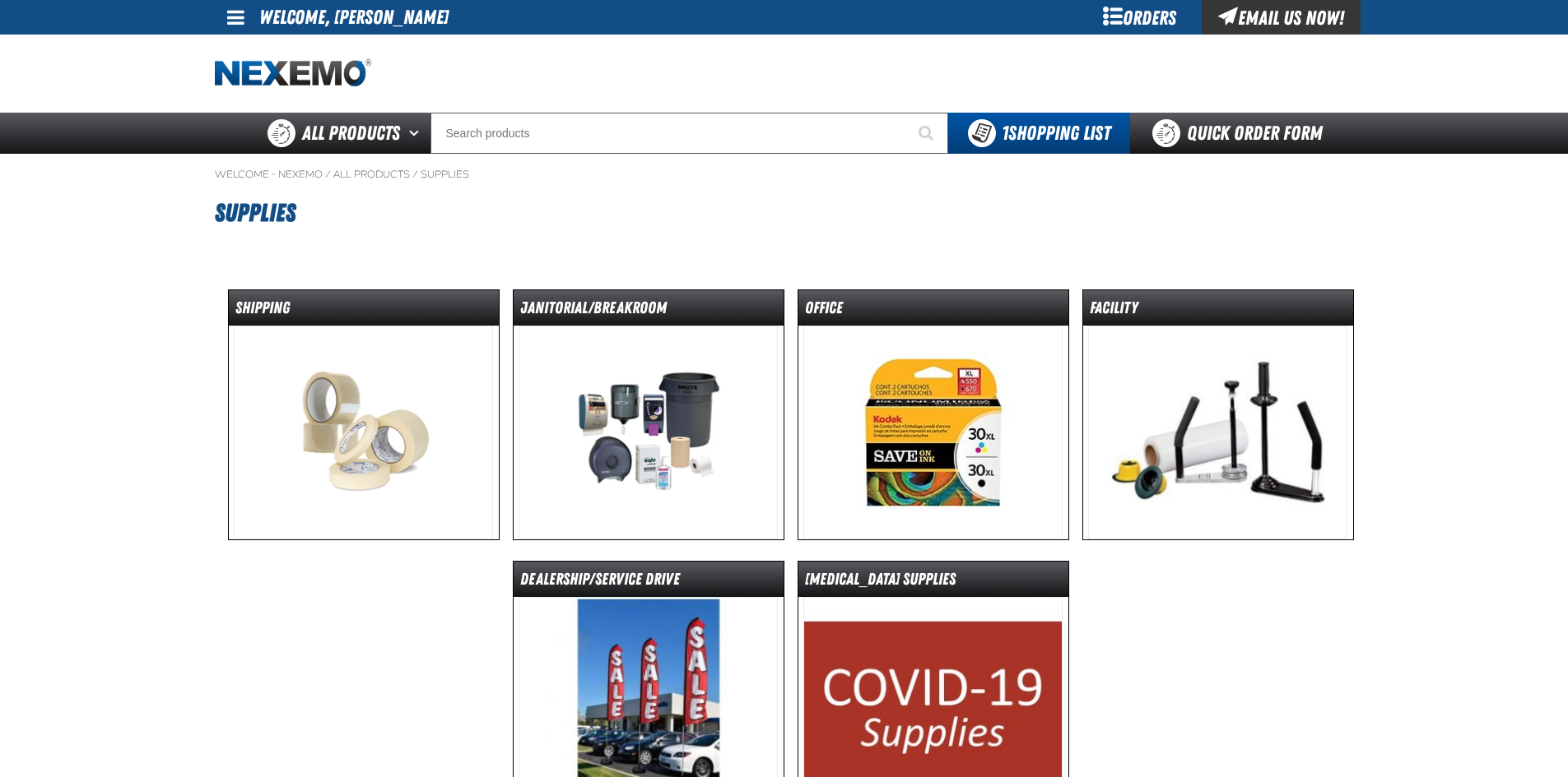
click at [383, 420] on img at bounding box center [363, 432] width 259 height 214
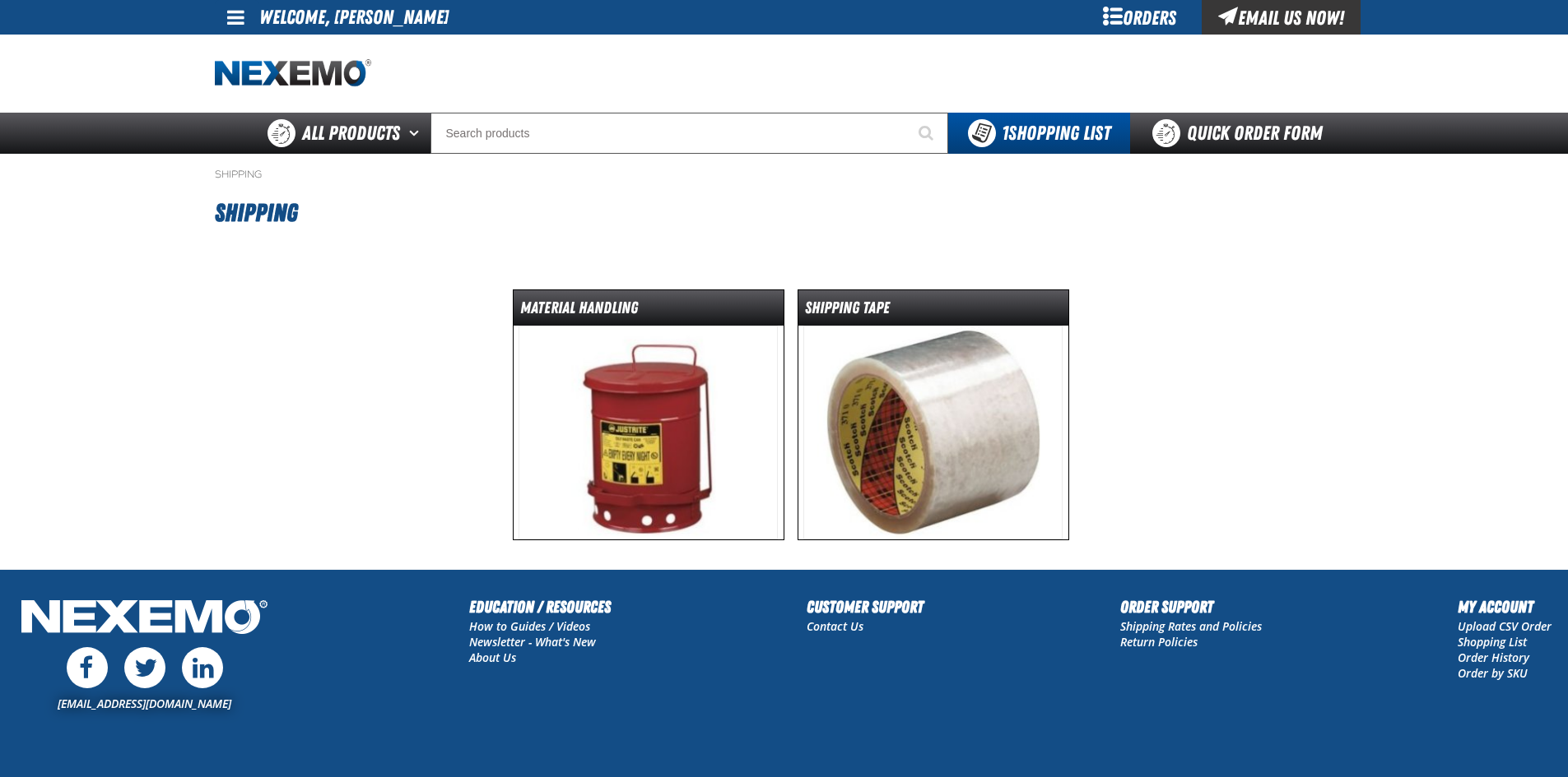
click at [886, 430] on img at bounding box center [932, 432] width 259 height 214
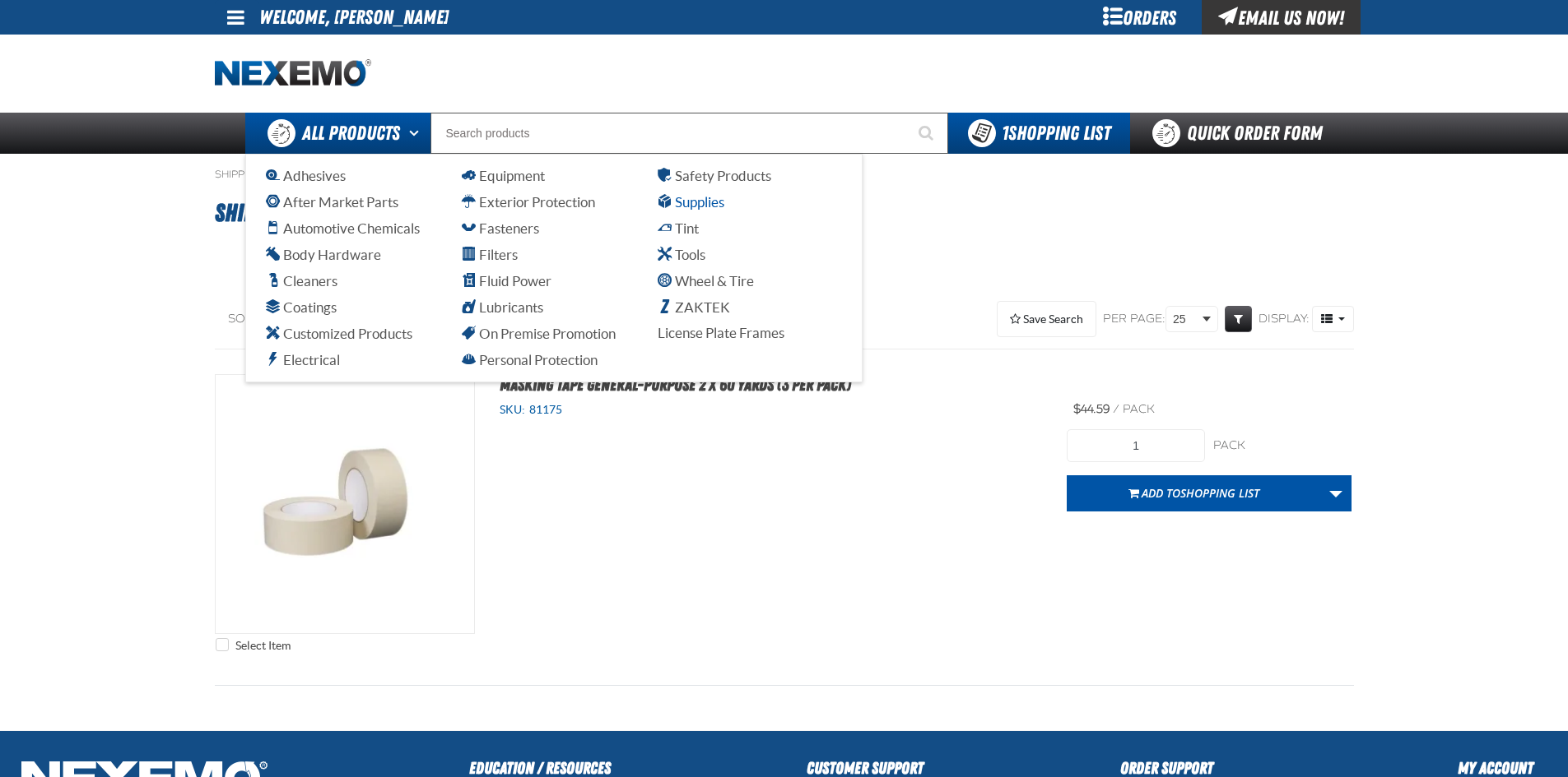
click at [688, 200] on span "Supplies" at bounding box center [691, 201] width 67 height 15
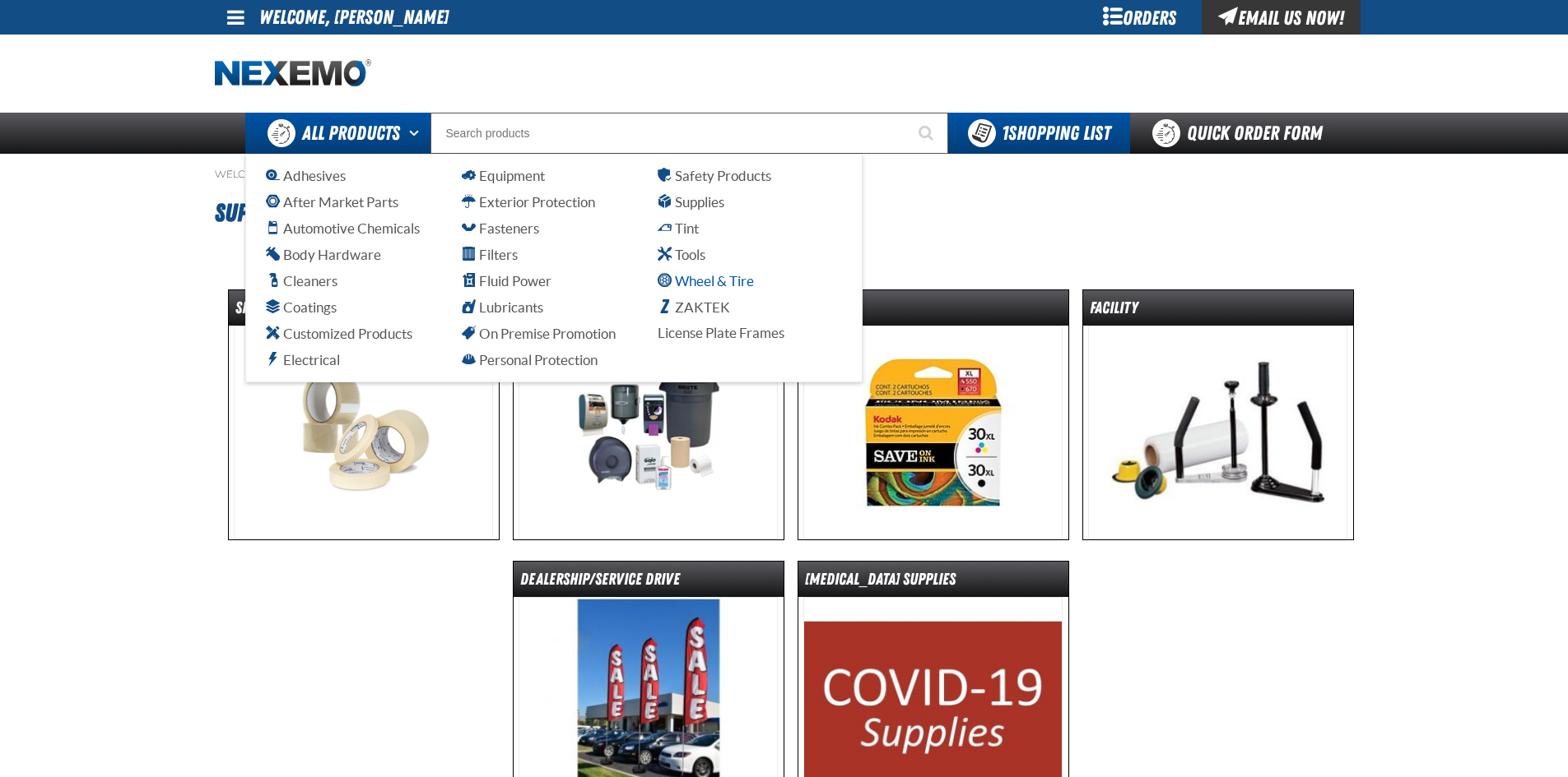
click at [681, 277] on span "Wheel & Tire" at bounding box center [706, 281] width 96 height 15
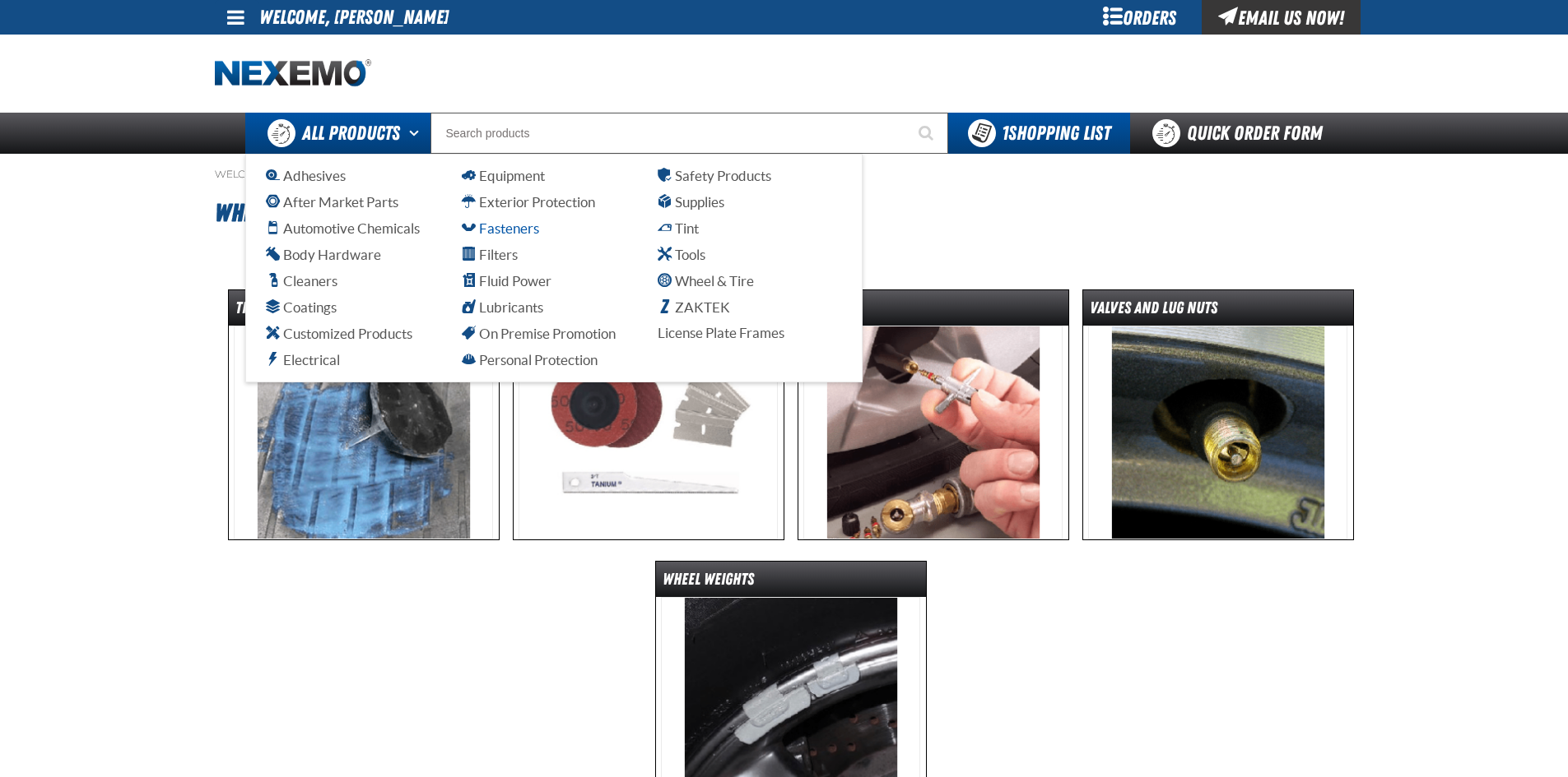
click at [519, 227] on span "Fasteners" at bounding box center [499, 228] width 77 height 15
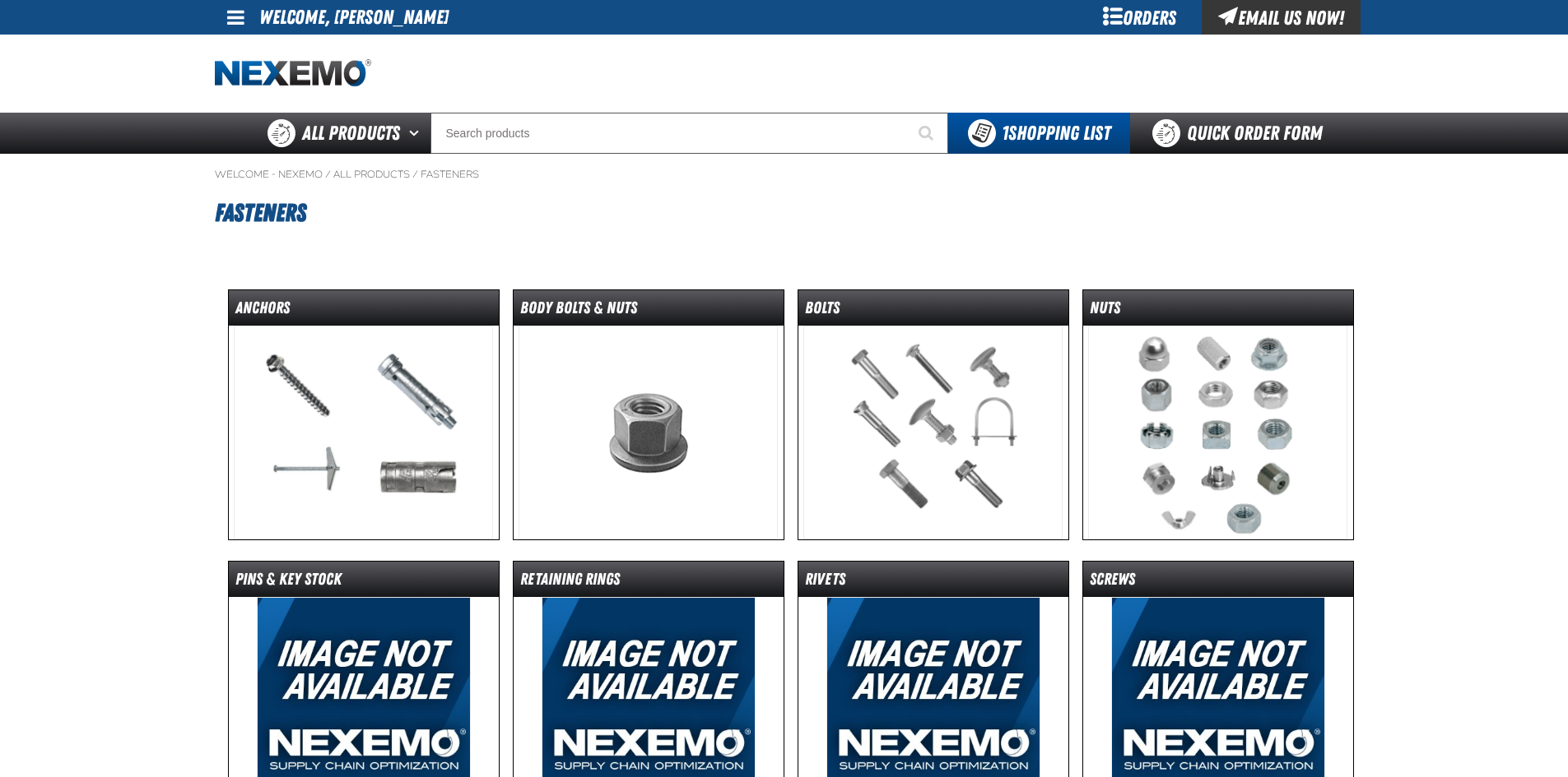
scroll to position [82, 0]
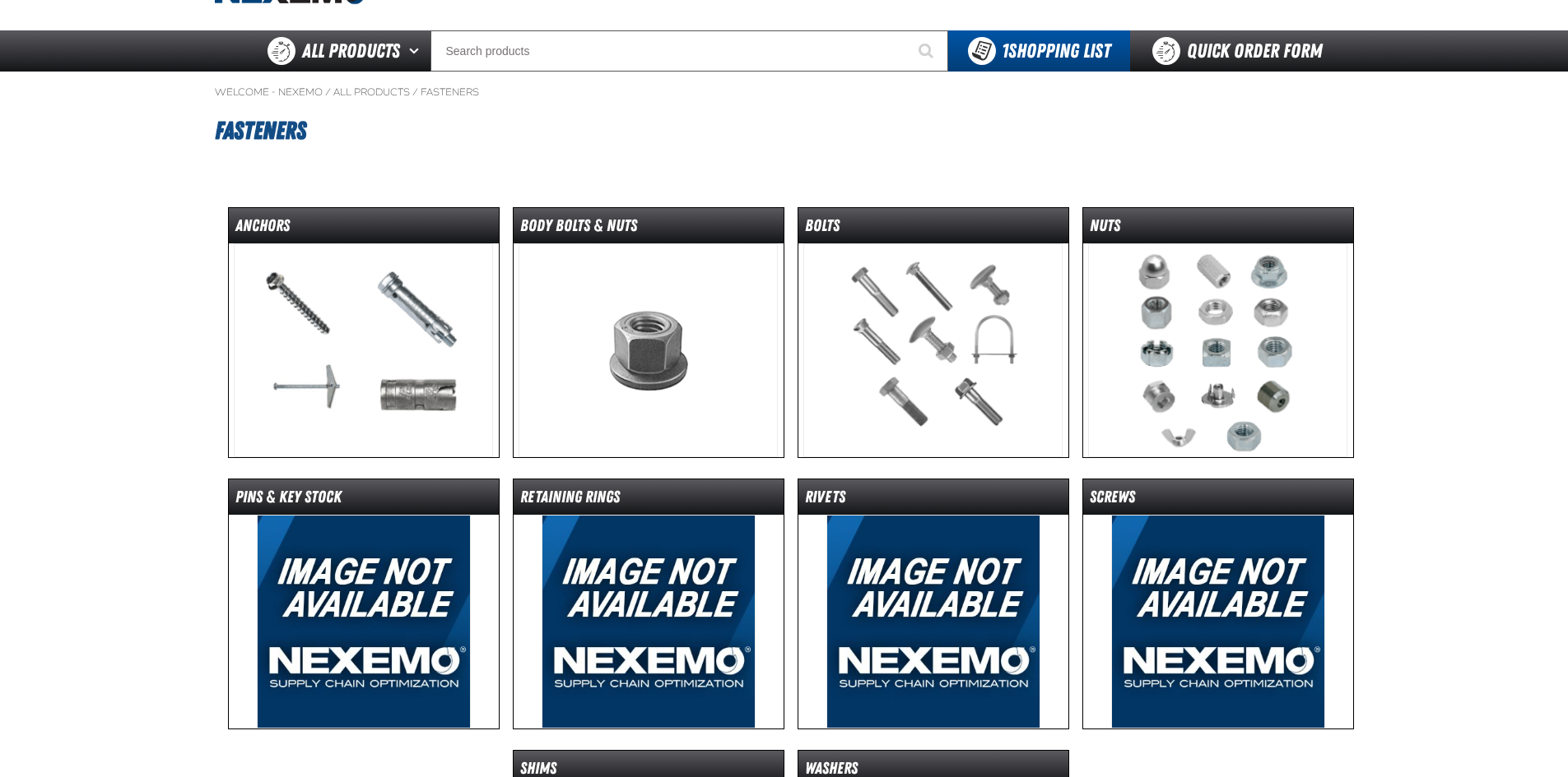
click at [902, 325] on img at bounding box center [932, 350] width 259 height 214
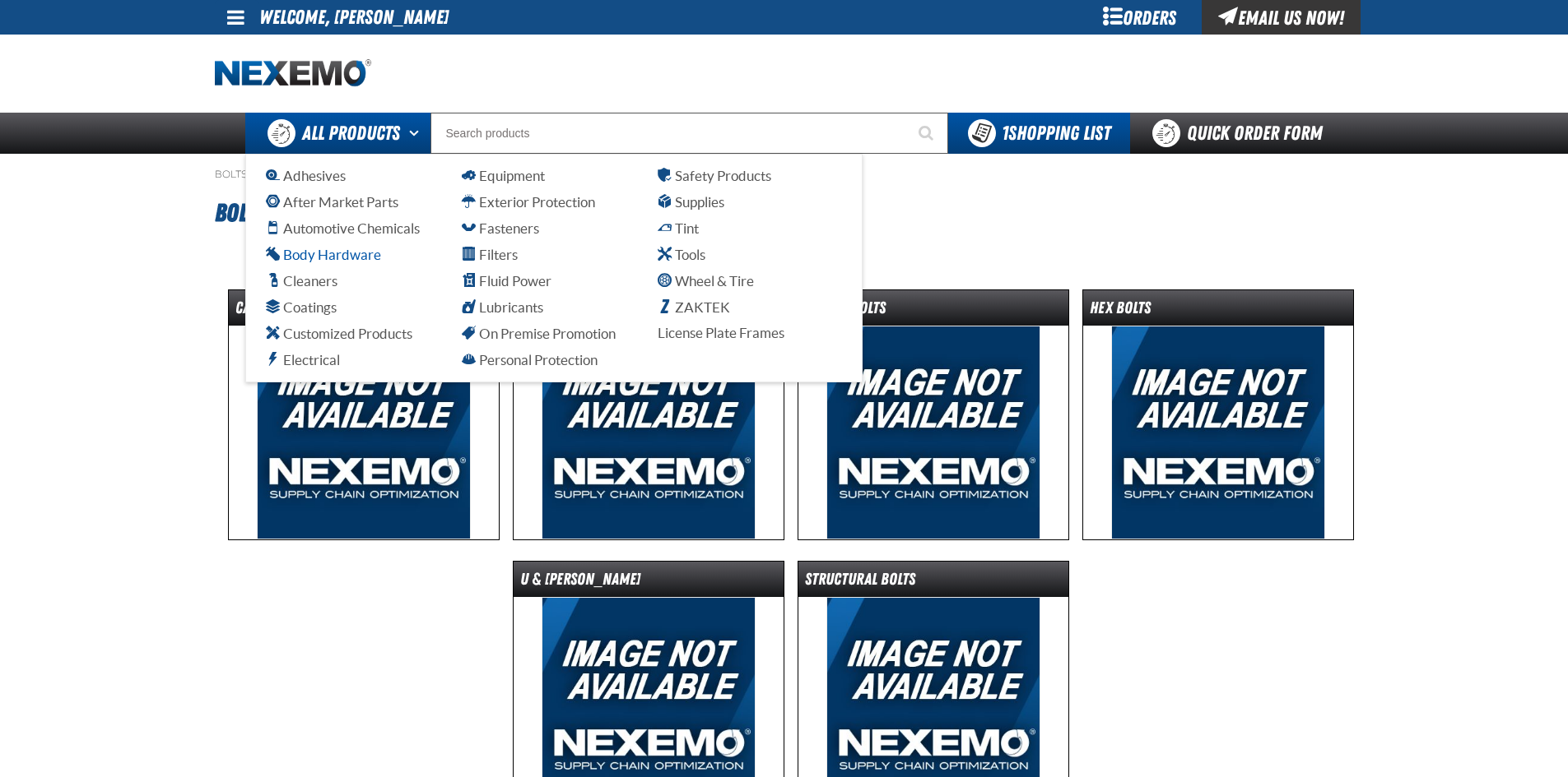
click at [354, 254] on span "Body Hardware" at bounding box center [323, 255] width 116 height 15
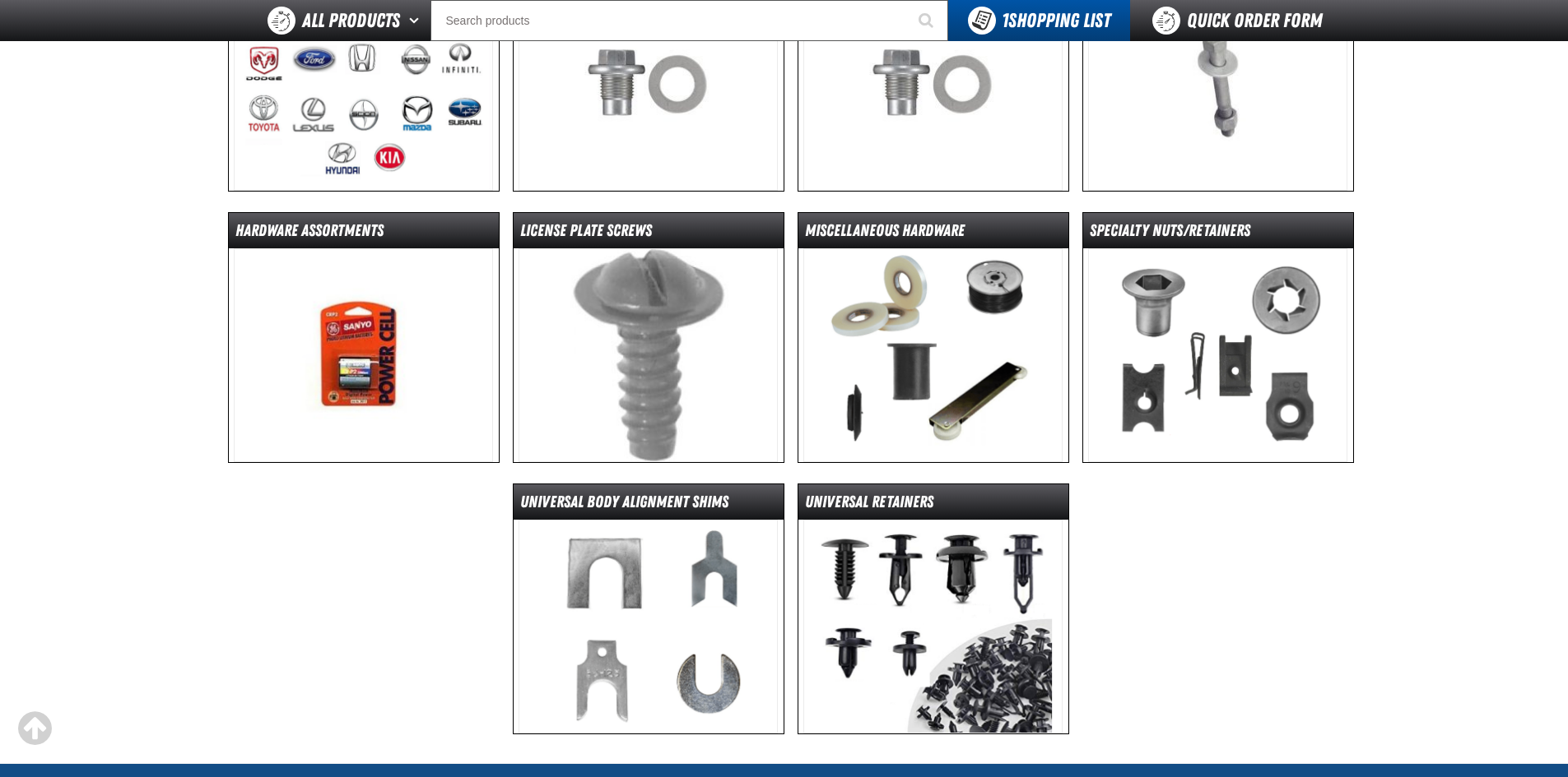
scroll to position [247, 0]
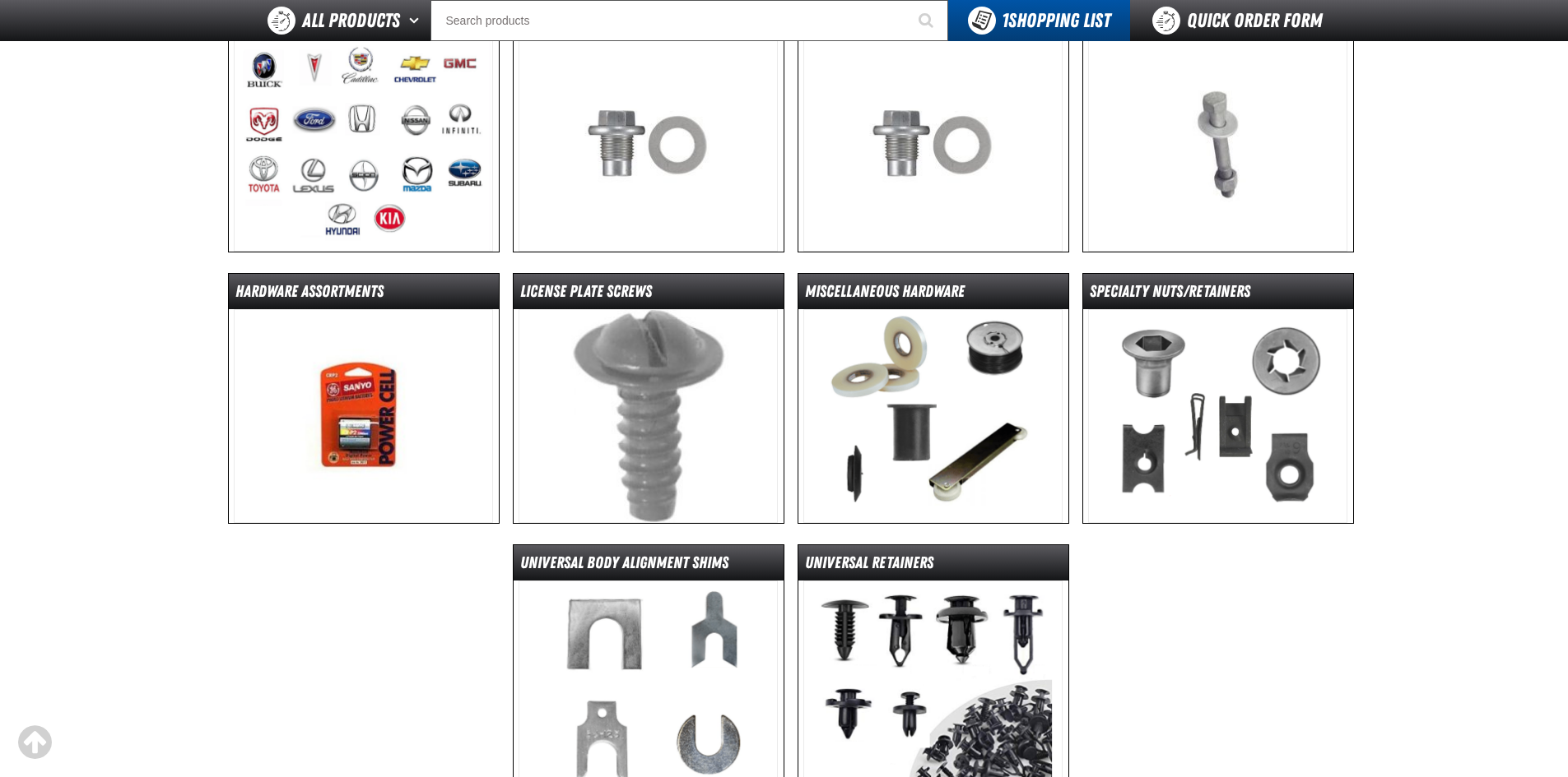
click at [646, 422] on img at bounding box center [647, 416] width 259 height 214
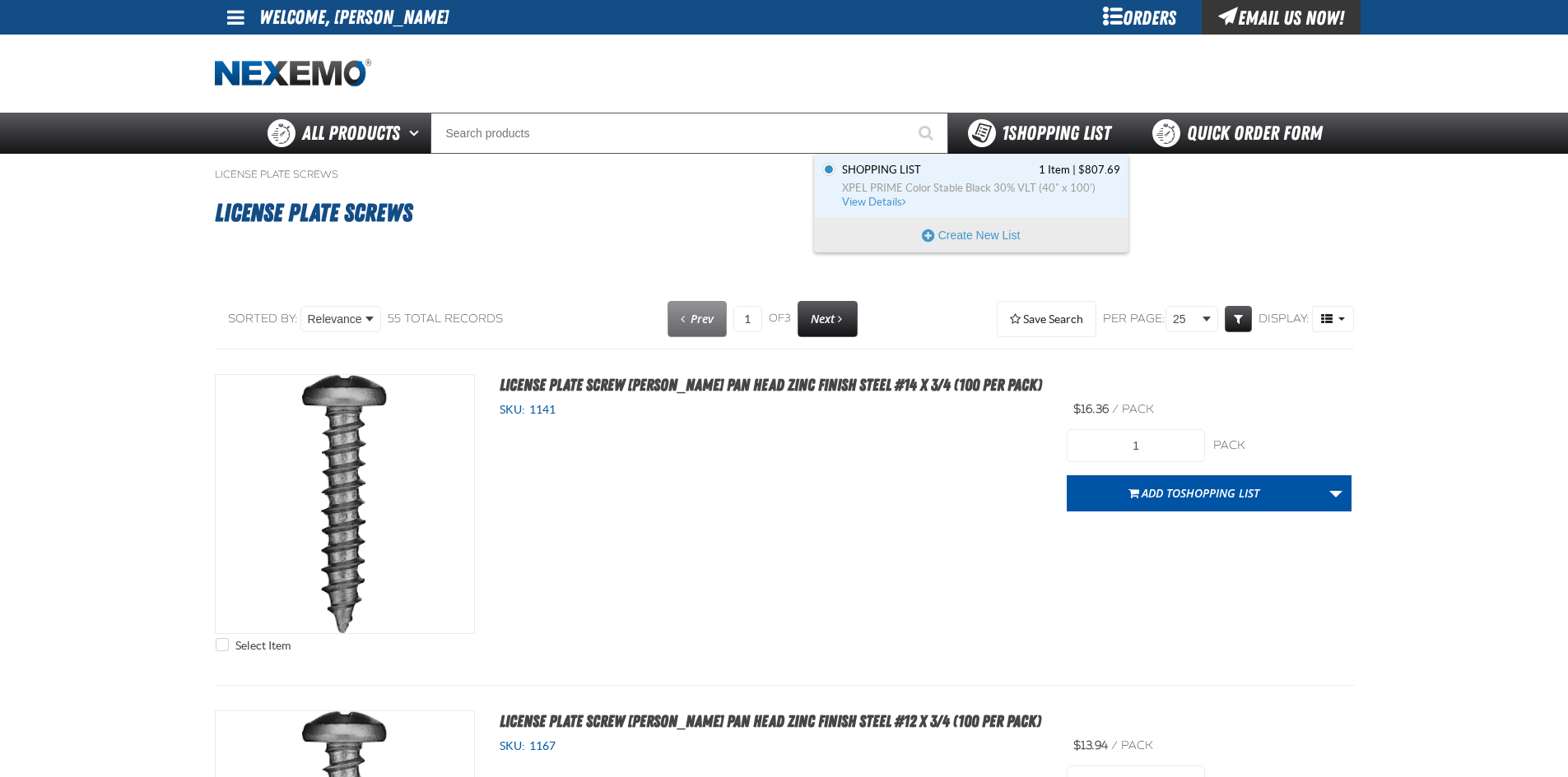
click at [1052, 140] on span "1 Shopping List" at bounding box center [1056, 134] width 109 height 23
click at [879, 174] on span "Shopping List" at bounding box center [881, 171] width 79 height 15
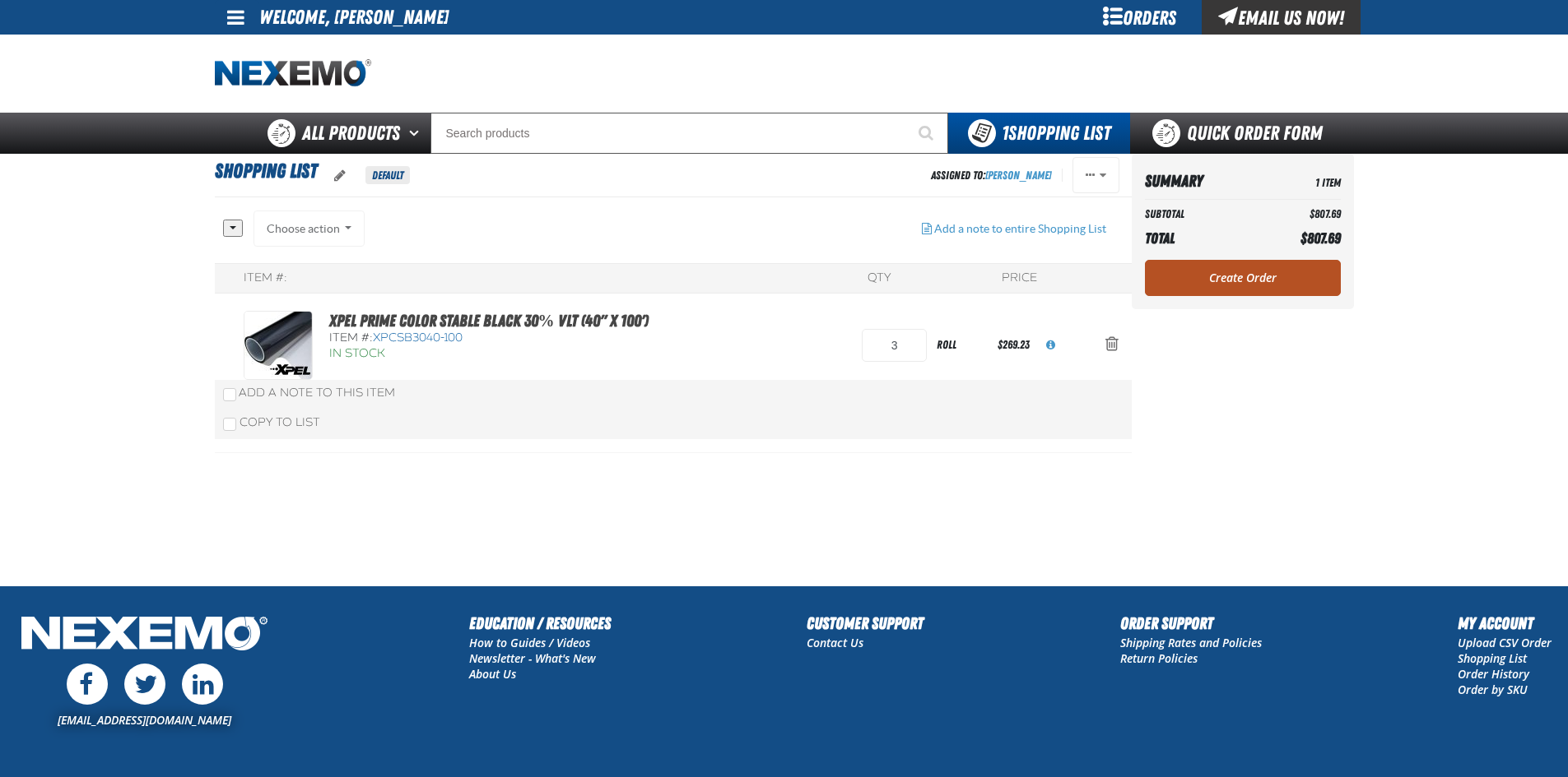
click at [1230, 277] on link "Create Order" at bounding box center [1242, 278] width 196 height 36
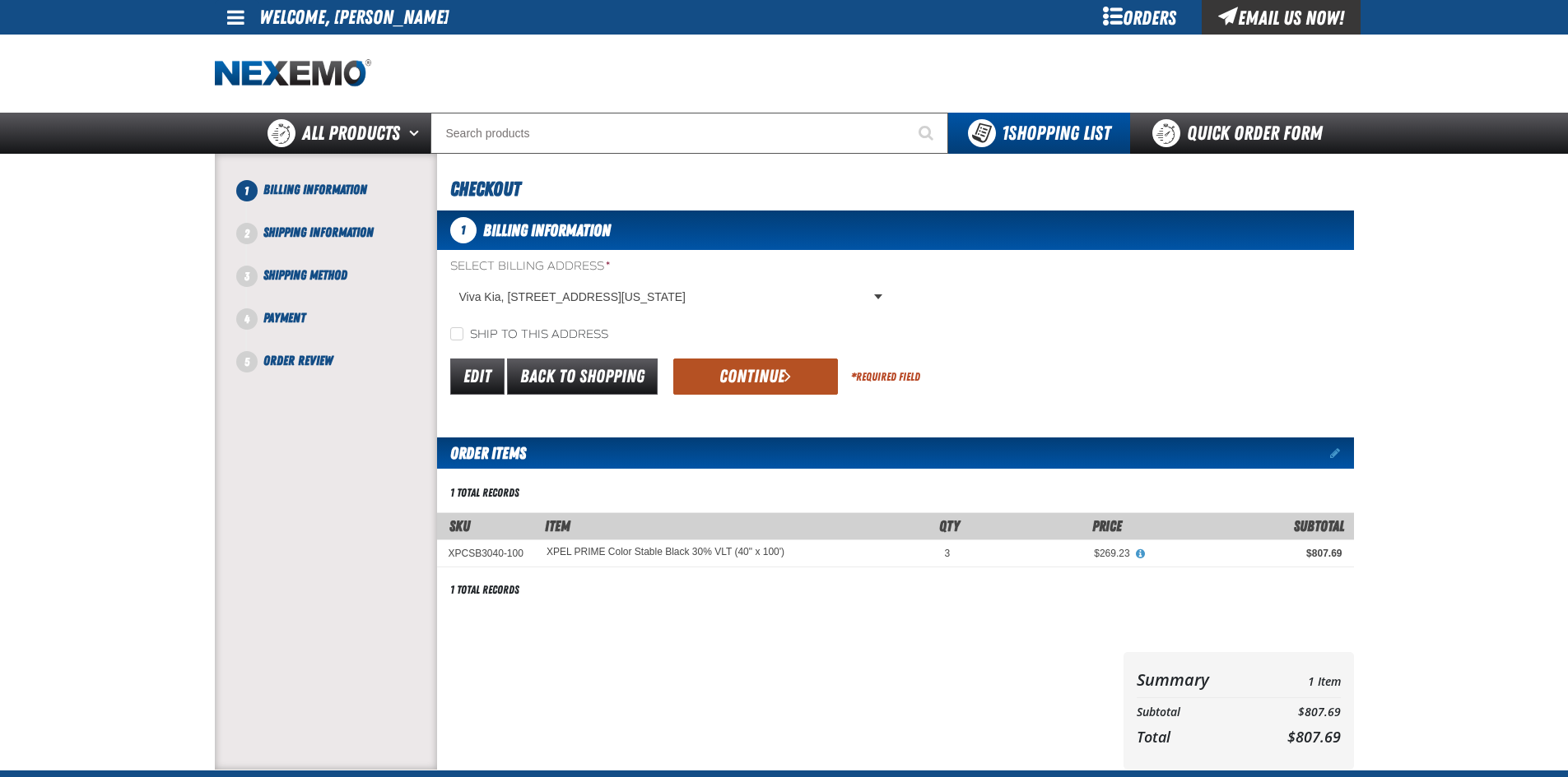
click at [774, 378] on button "Continue" at bounding box center [755, 377] width 164 height 36
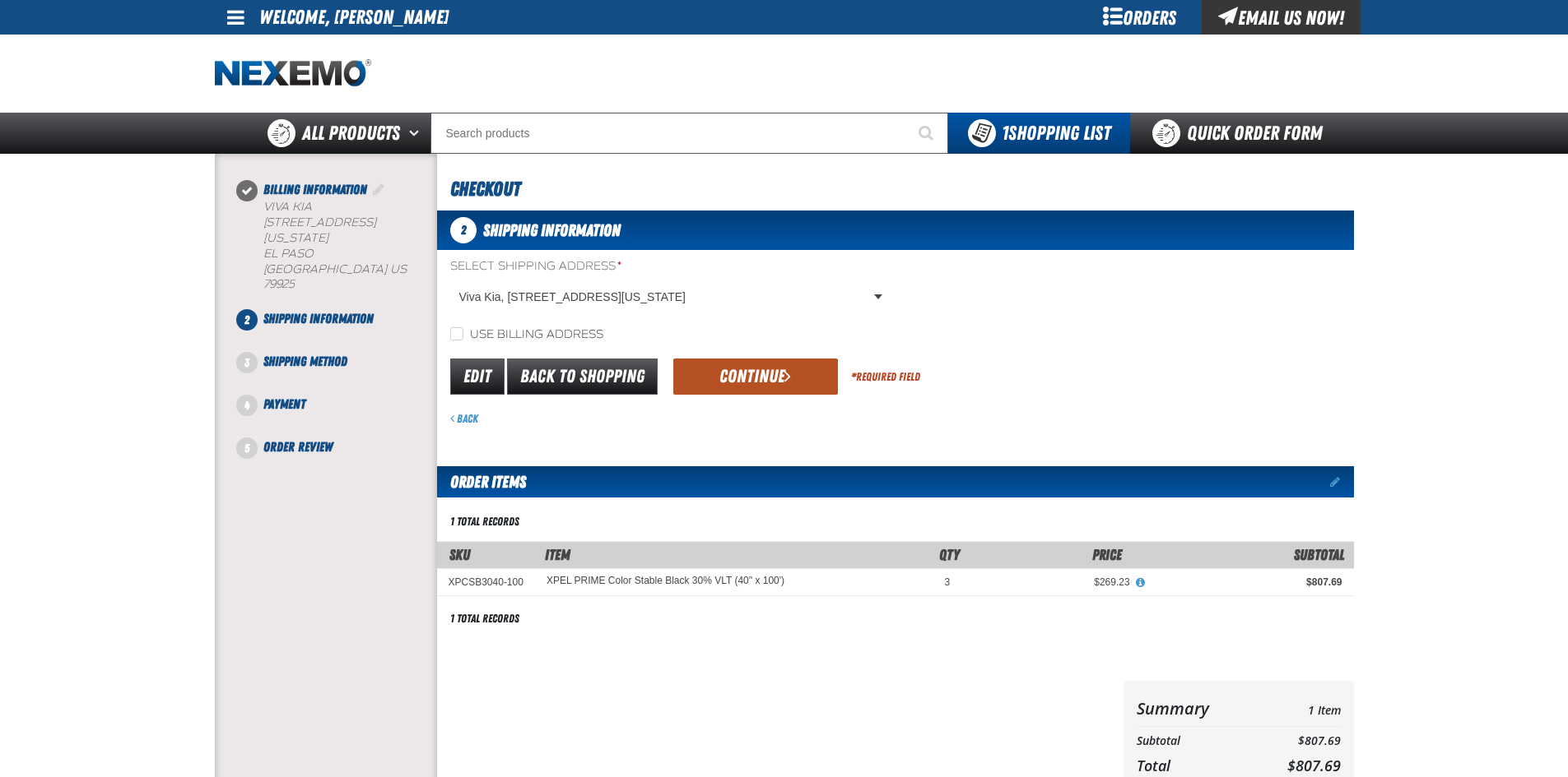
click at [735, 376] on button "Continue" at bounding box center [755, 377] width 164 height 36
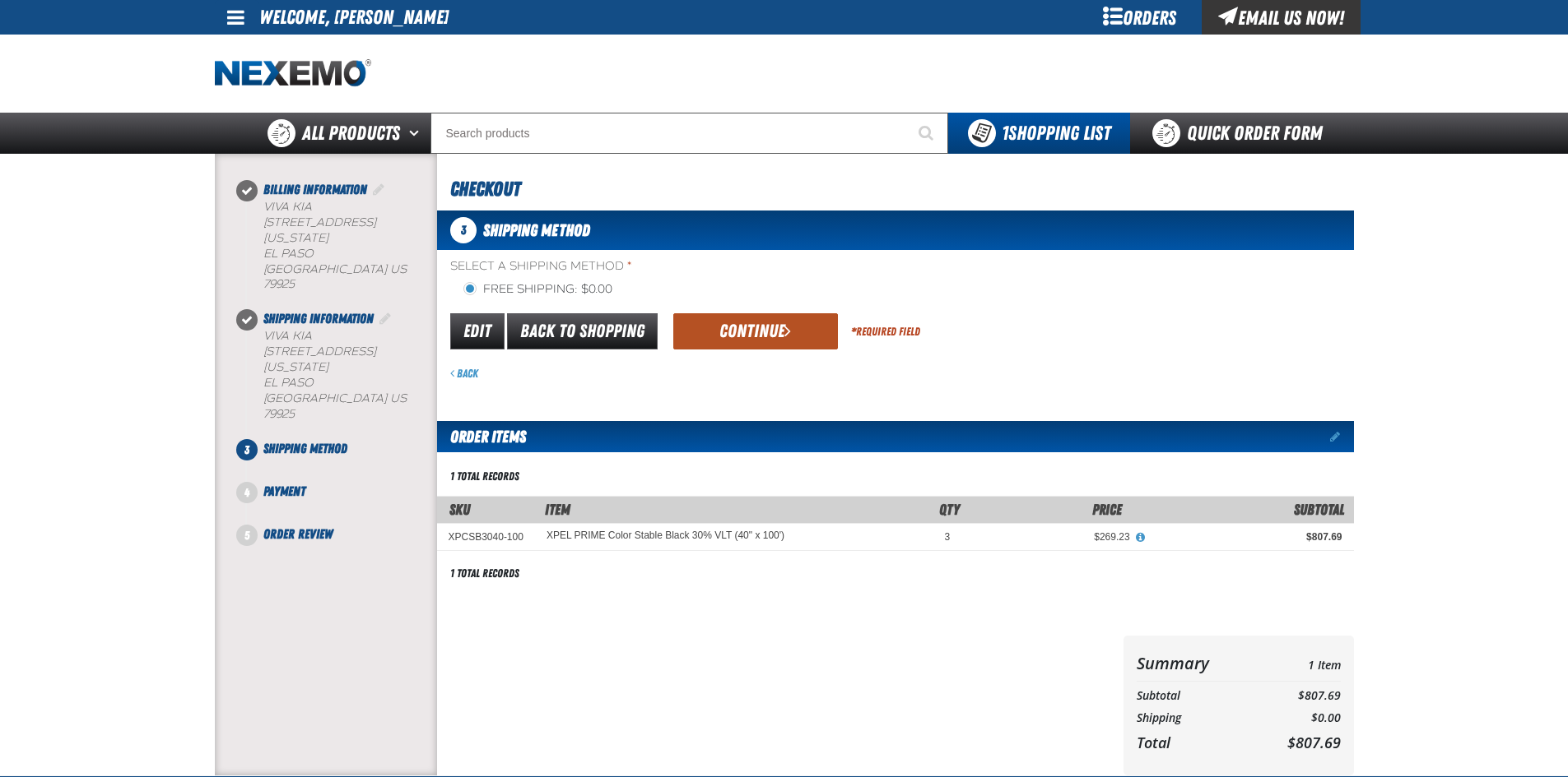
click at [733, 332] on button "Continue" at bounding box center [755, 331] width 164 height 36
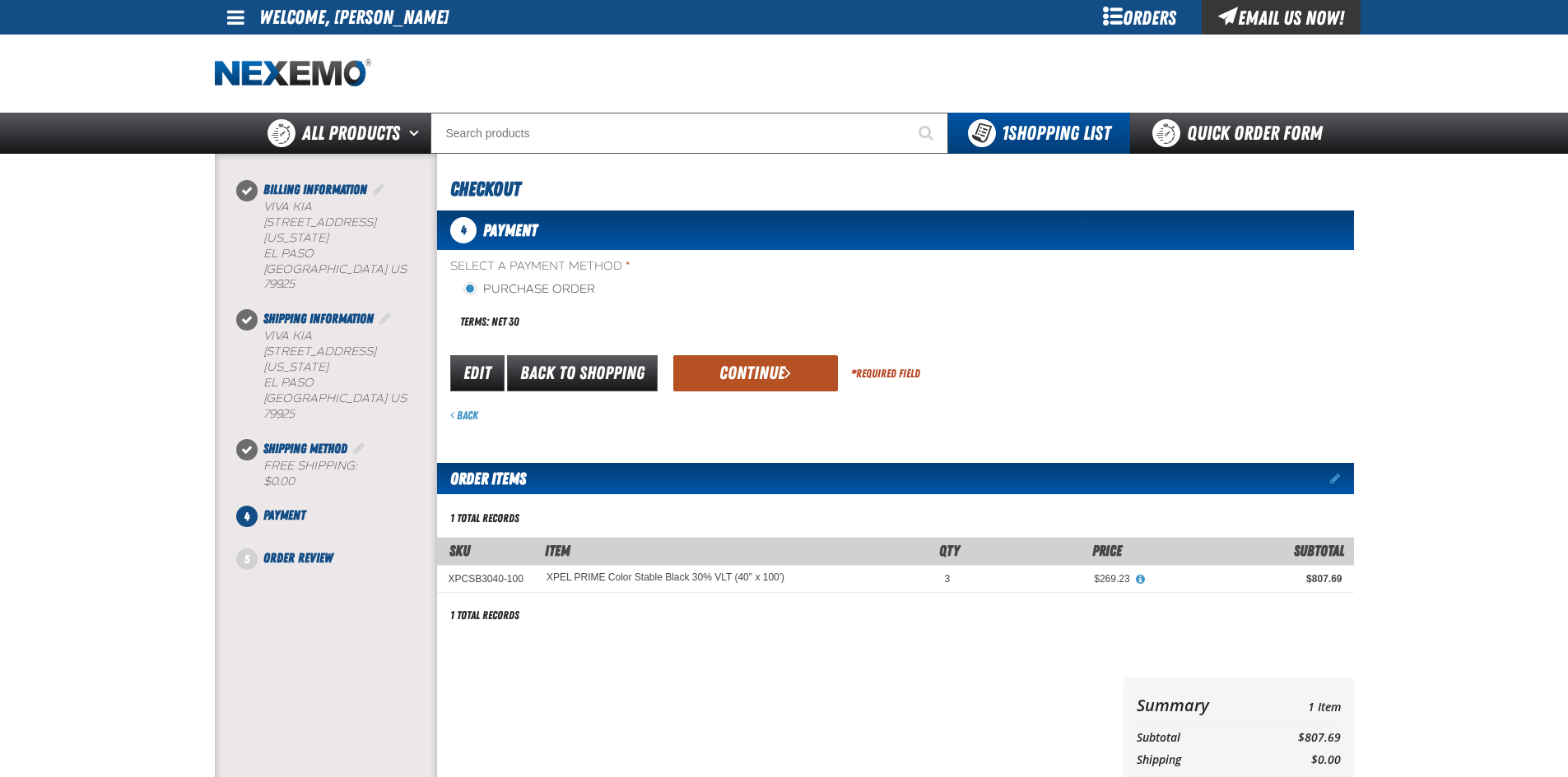
click at [747, 376] on button "Continue" at bounding box center [755, 373] width 164 height 36
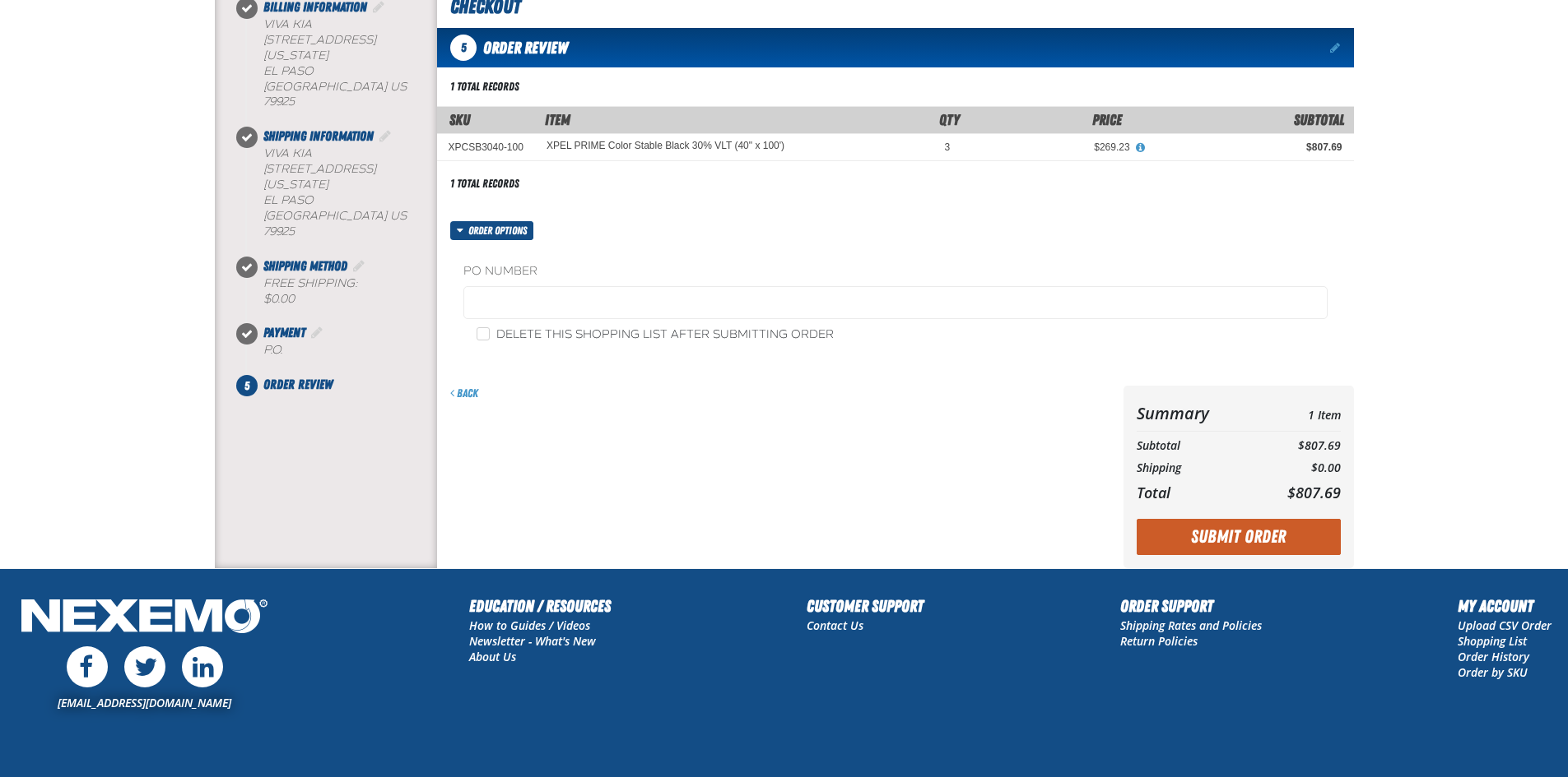
scroll to position [247, 0]
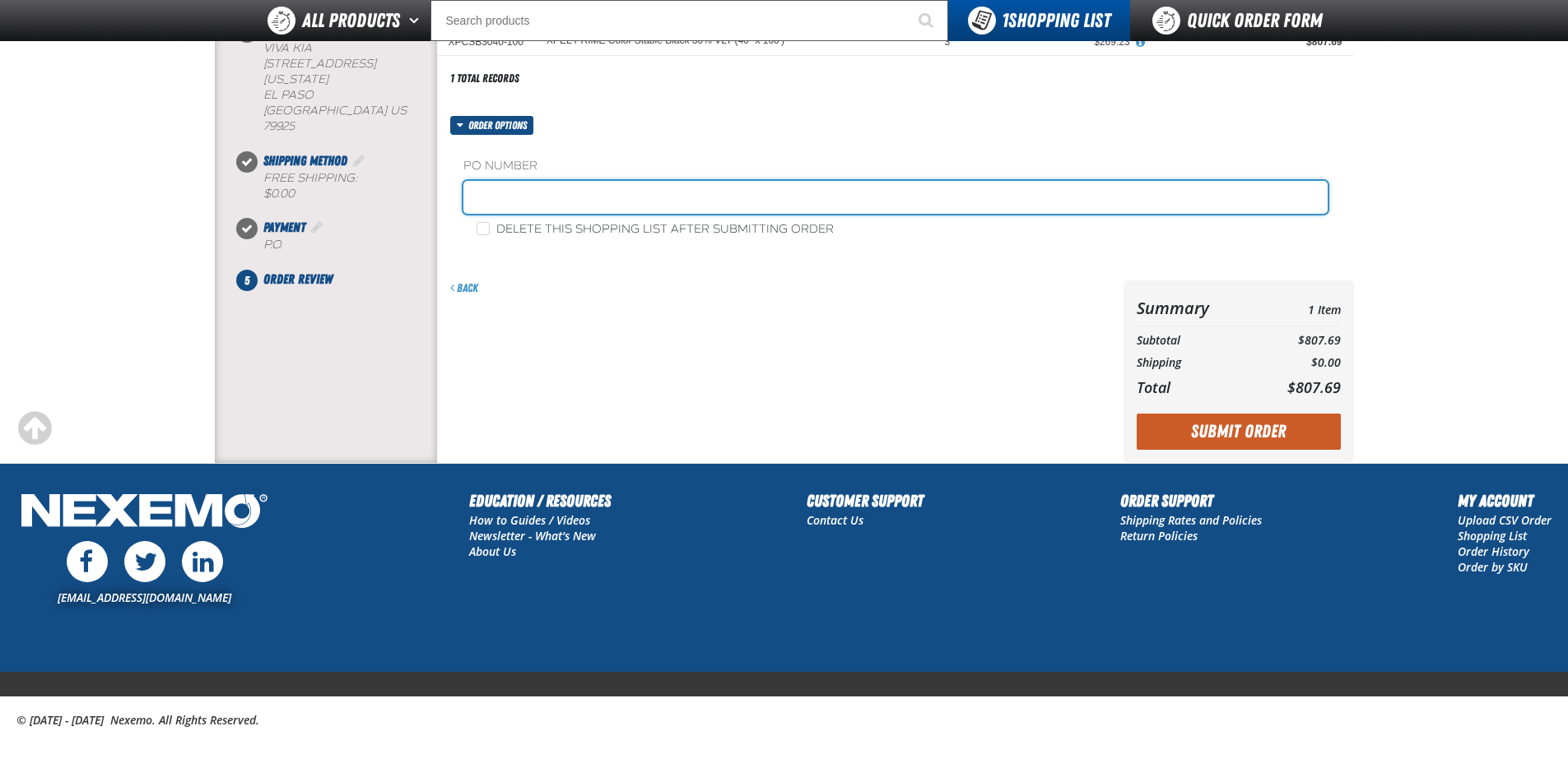
click at [551, 200] on input "text" at bounding box center [895, 198] width 864 height 32
type input "15996"
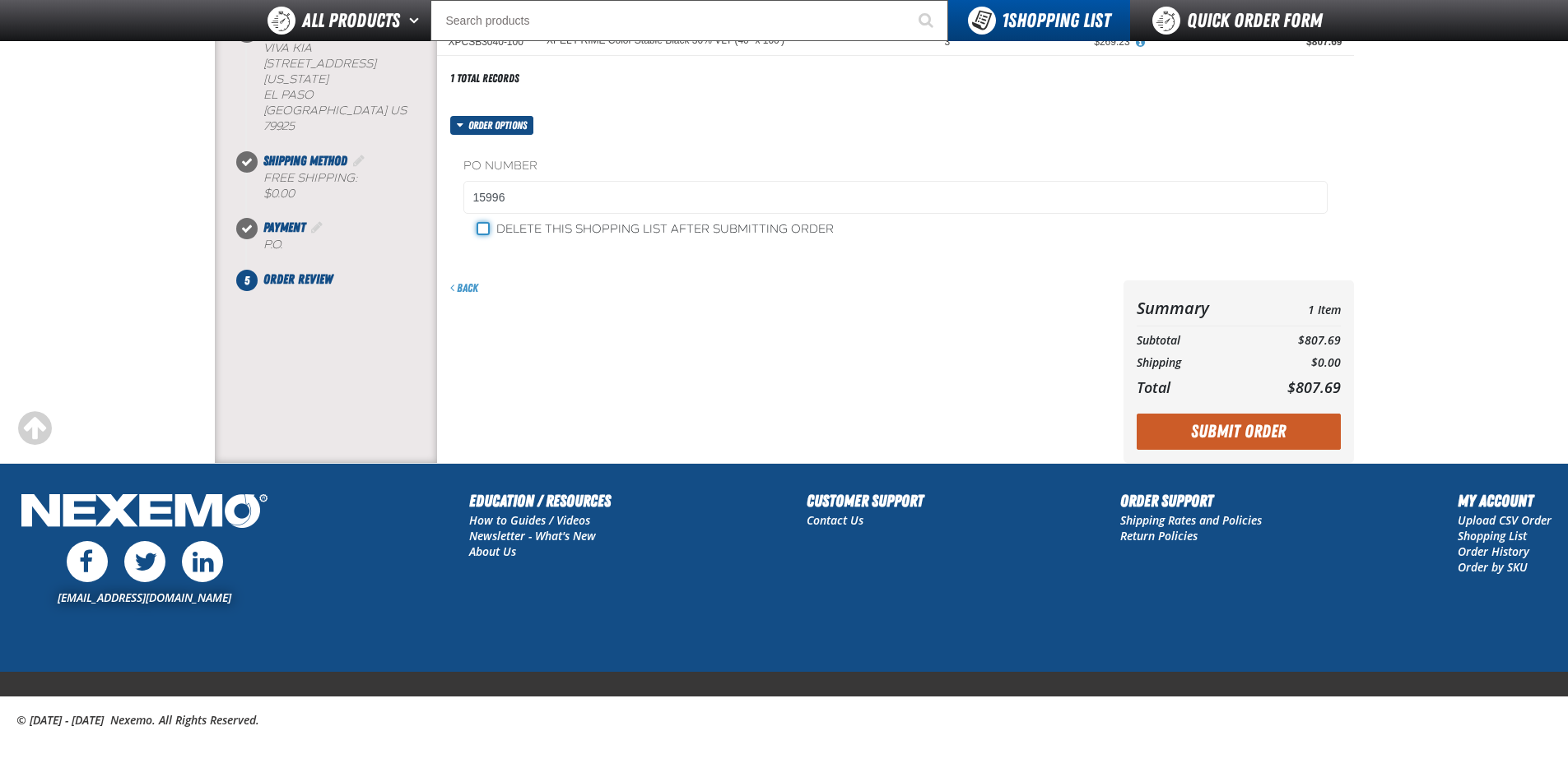
click at [485, 228] on input "Delete this shopping list after submitting order" at bounding box center [483, 229] width 13 height 13
checkbox input "true"
click at [1230, 435] on button "Submit Order" at bounding box center [1239, 431] width 204 height 36
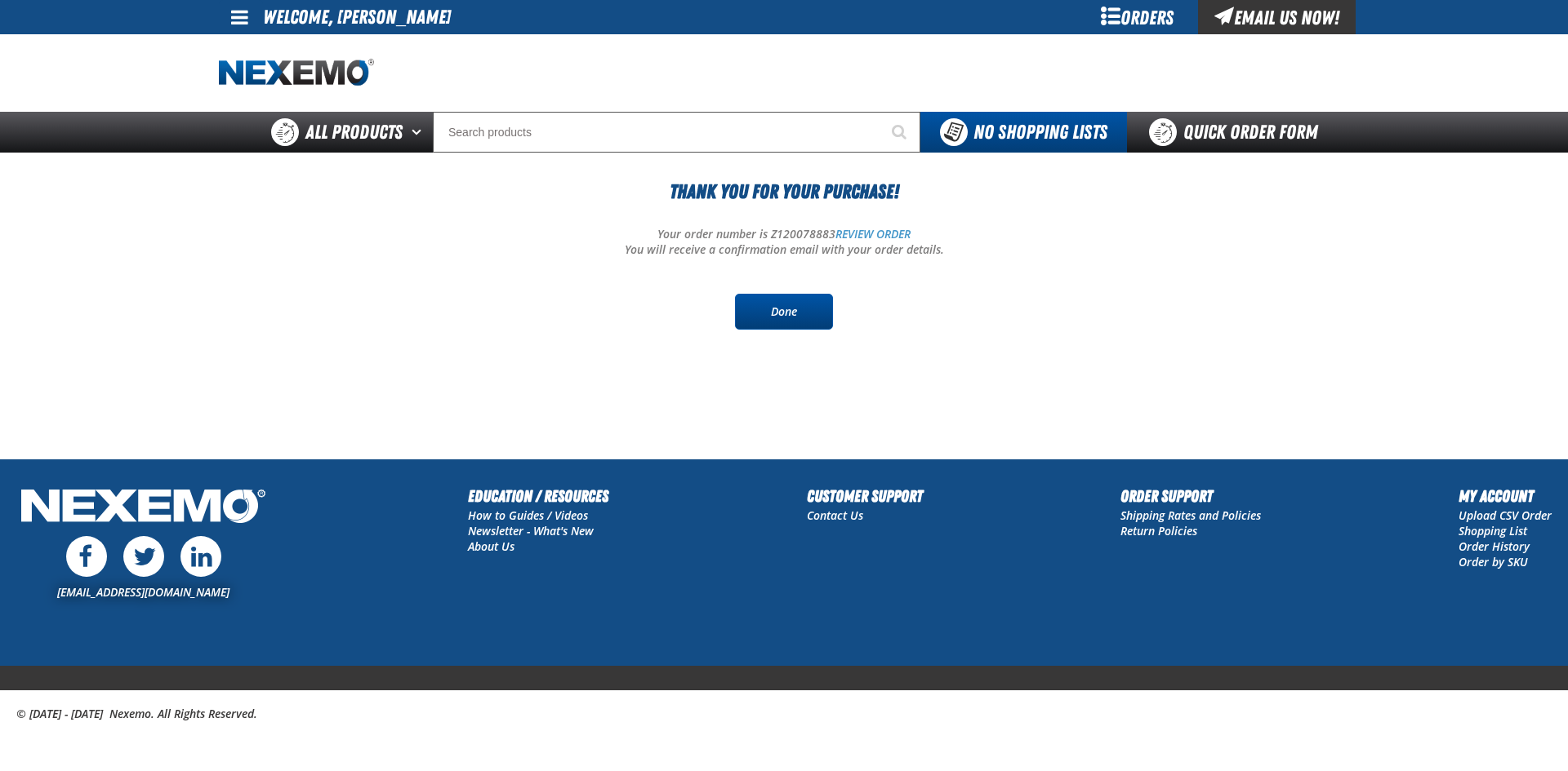
click at [783, 316] on link "Done" at bounding box center [784, 312] width 98 height 36
